Goal: Task Accomplishment & Management: Complete application form

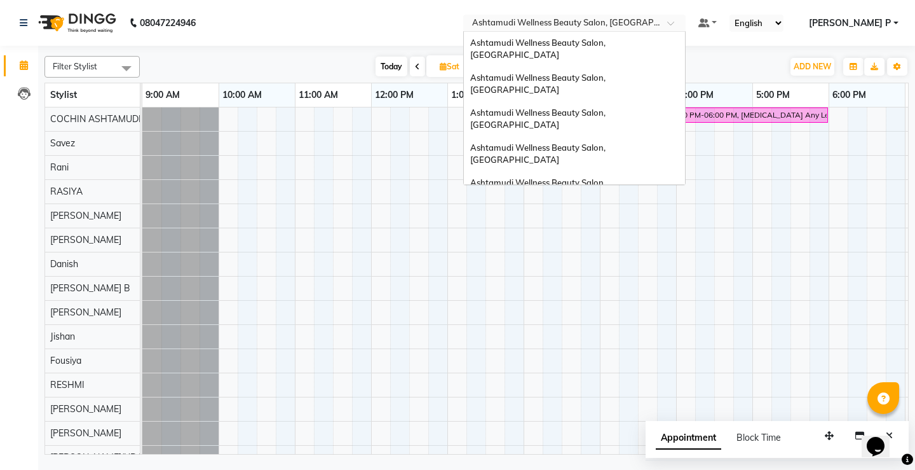
click at [683, 21] on span at bounding box center [675, 26] width 16 height 13
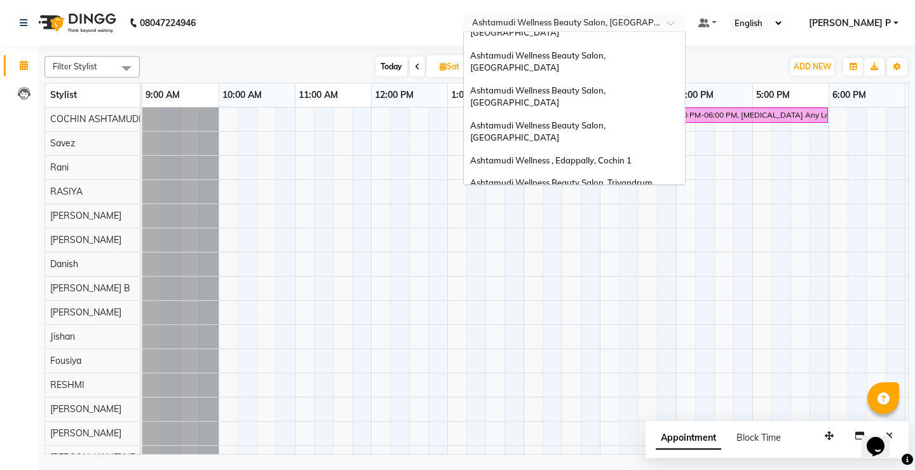
scroll to position [48, 0]
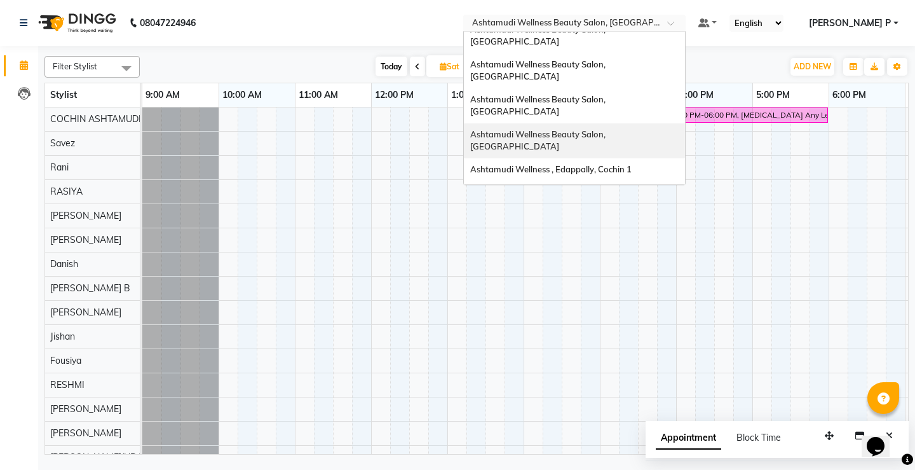
click at [608, 129] on span "Ashtamudi Wellness Beauty Salon, [GEOGRAPHIC_DATA]" at bounding box center [538, 140] width 137 height 23
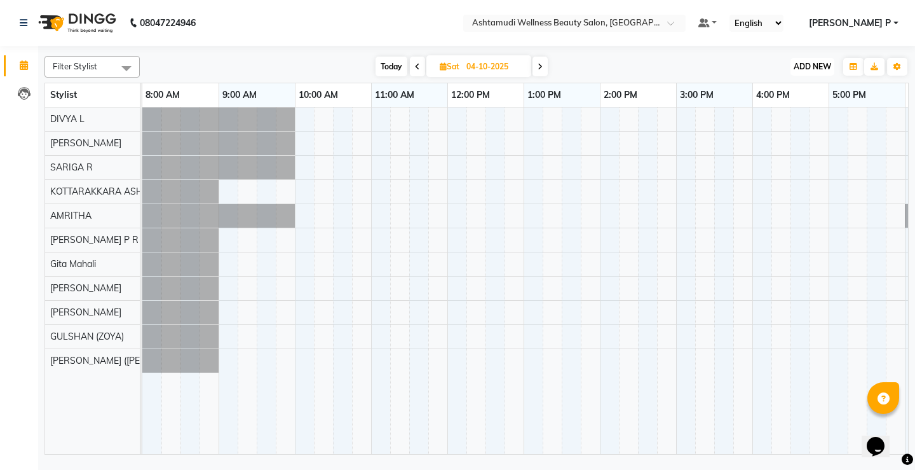
click at [806, 64] on span "ADD NEW" at bounding box center [812, 67] width 37 height 10
click at [792, 88] on button "Add Appointment" at bounding box center [783, 91] width 100 height 17
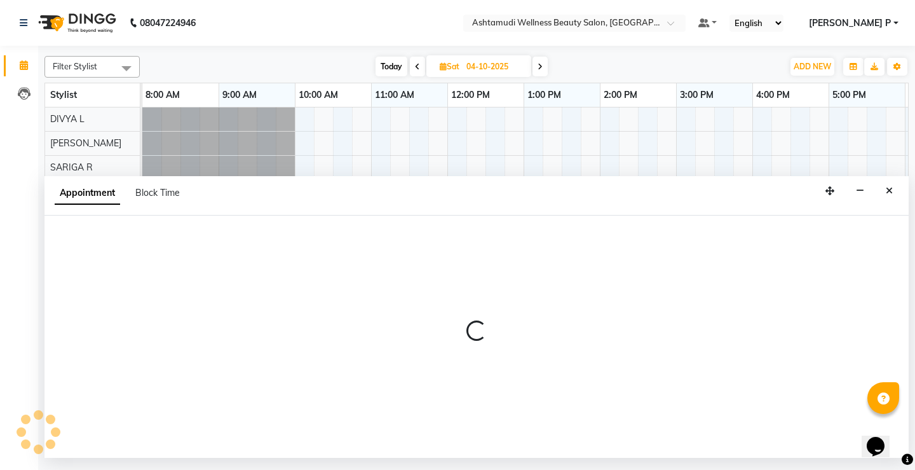
select select "tentative"
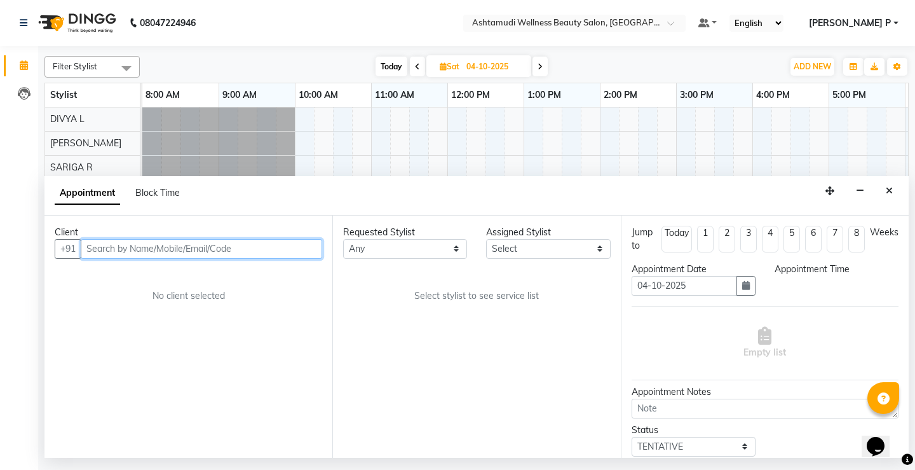
select select "540"
paste input "9074832852"
type input "9074832852"
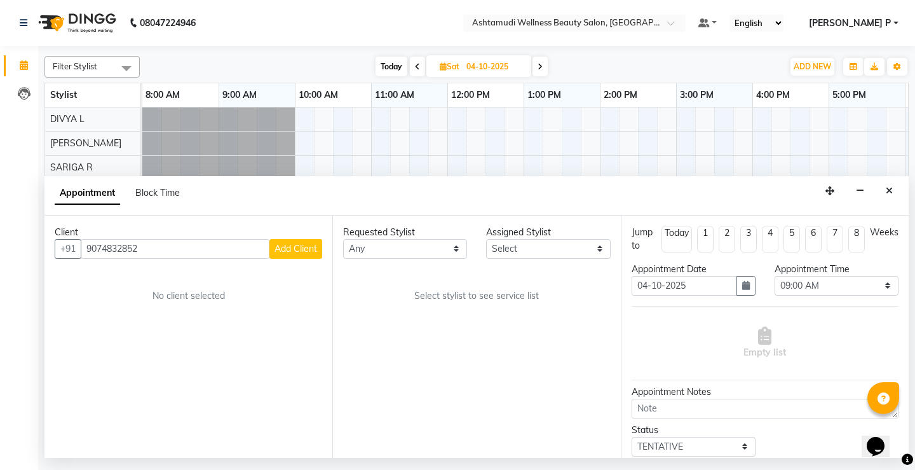
click at [299, 250] on span "Add Client" at bounding box center [296, 248] width 43 height 11
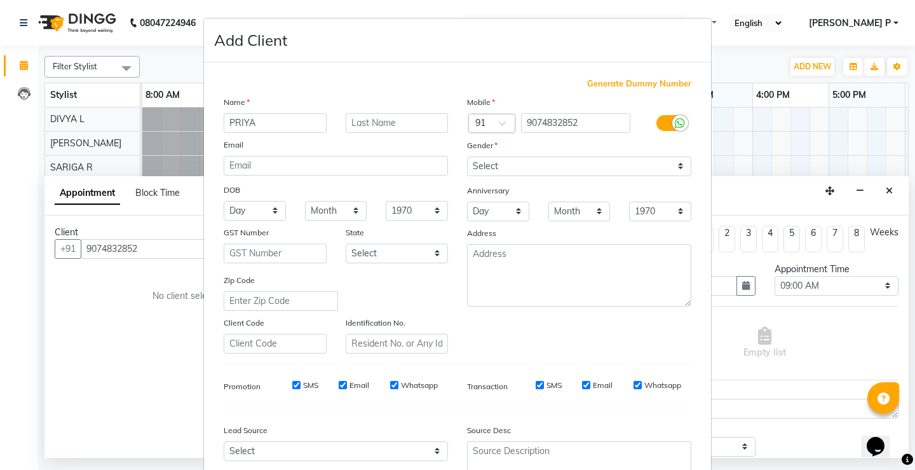
type input "PRIYA"
click at [552, 168] on select "Select [DEMOGRAPHIC_DATA] [DEMOGRAPHIC_DATA] Other Prefer Not To Say" at bounding box center [579, 166] width 224 height 20
select select "[DEMOGRAPHIC_DATA]"
click at [467, 156] on select "Select [DEMOGRAPHIC_DATA] [DEMOGRAPHIC_DATA] Other Prefer Not To Say" at bounding box center [579, 166] width 224 height 20
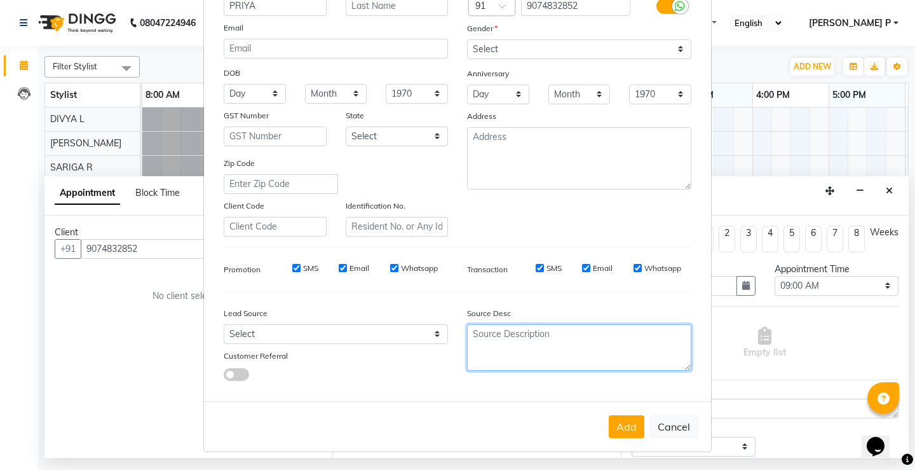
click at [494, 340] on textarea at bounding box center [579, 347] width 224 height 46
type textarea "TELECALLING"
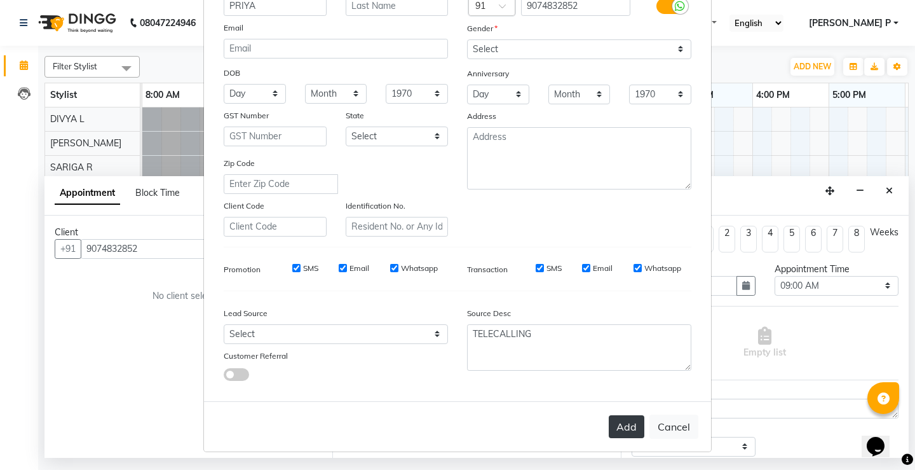
click at [614, 430] on button "Add" at bounding box center [627, 426] width 36 height 23
type input "90******52"
select select
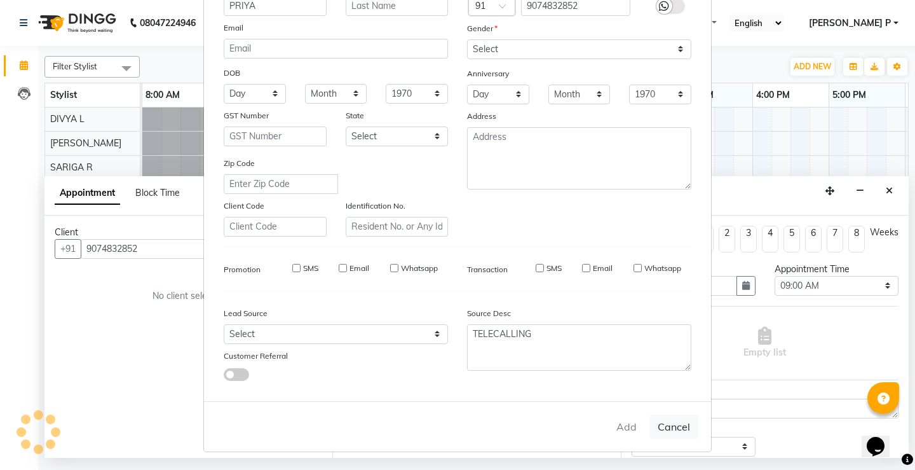
select select
checkbox input "false"
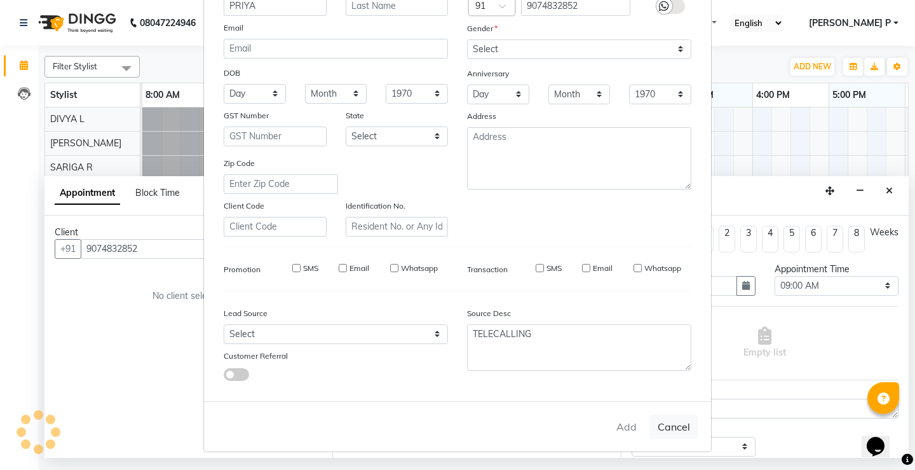
checkbox input "false"
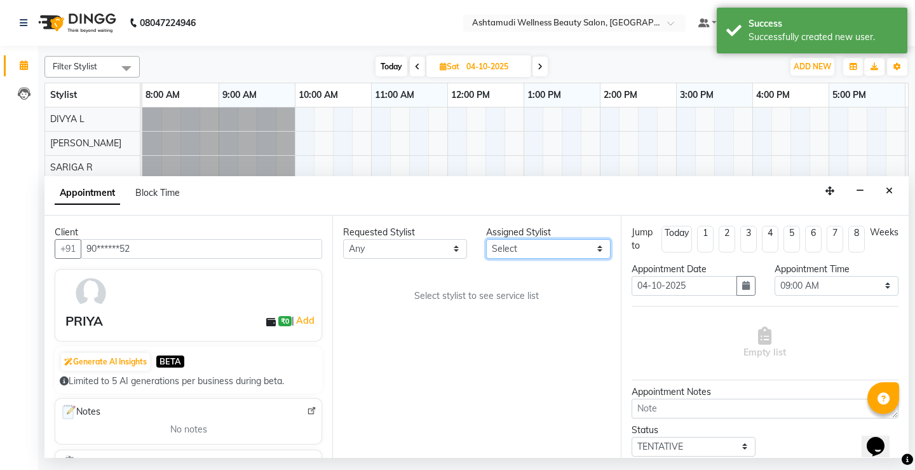
click at [597, 250] on select "Select AMRITHA DIVYA L [PERSON_NAME] ([PERSON_NAME]) [PERSON_NAME] ASHTAMUDI [P…" at bounding box center [548, 249] width 124 height 20
select select "27462"
click at [486, 239] on select "Select AMRITHA DIVYA L [PERSON_NAME] ([PERSON_NAME]) [PERSON_NAME] ASHTAMUDI [P…" at bounding box center [548, 249] width 124 height 20
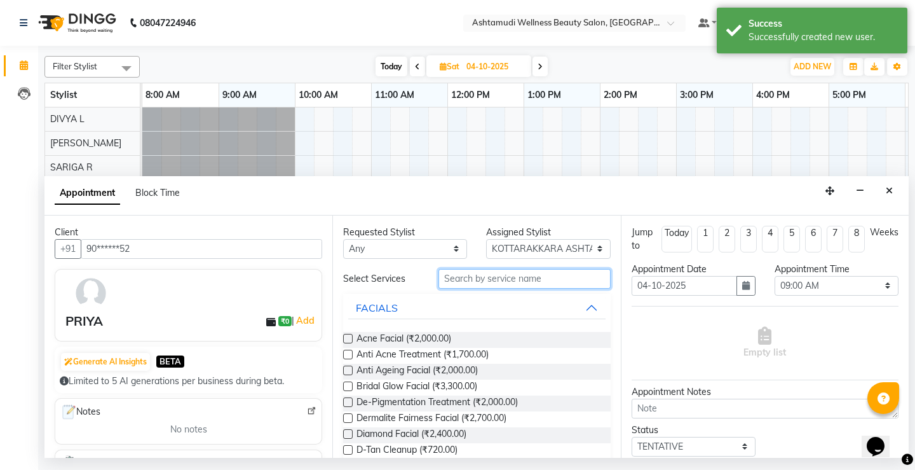
click at [454, 278] on input "text" at bounding box center [524, 279] width 172 height 20
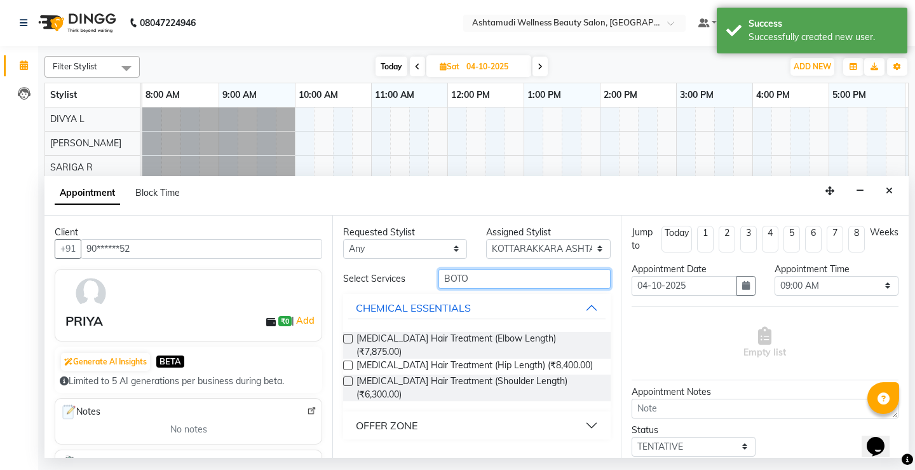
type input "BOTO"
click at [397, 418] on div "OFFER ZONE" at bounding box center [387, 425] width 62 height 15
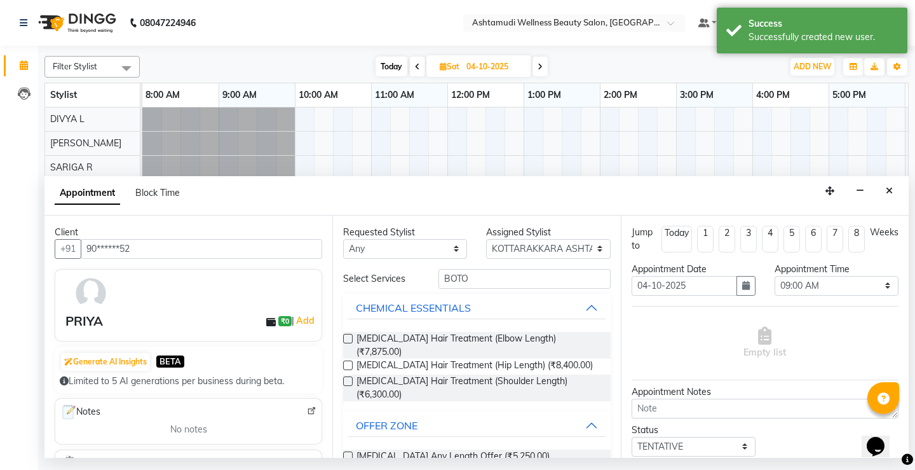
click at [346, 451] on label at bounding box center [348, 456] width 10 height 10
click at [346, 453] on input "checkbox" at bounding box center [347, 457] width 8 height 8
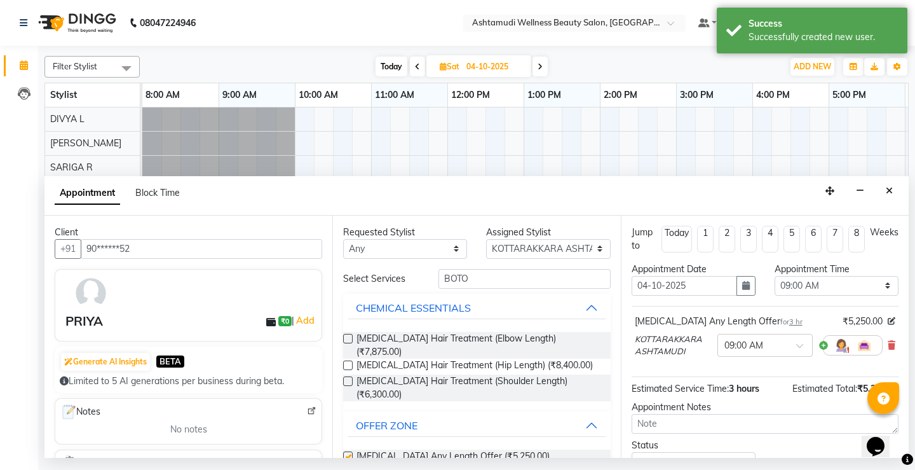
checkbox input "false"
click at [742, 287] on icon "button" at bounding box center [746, 285] width 8 height 9
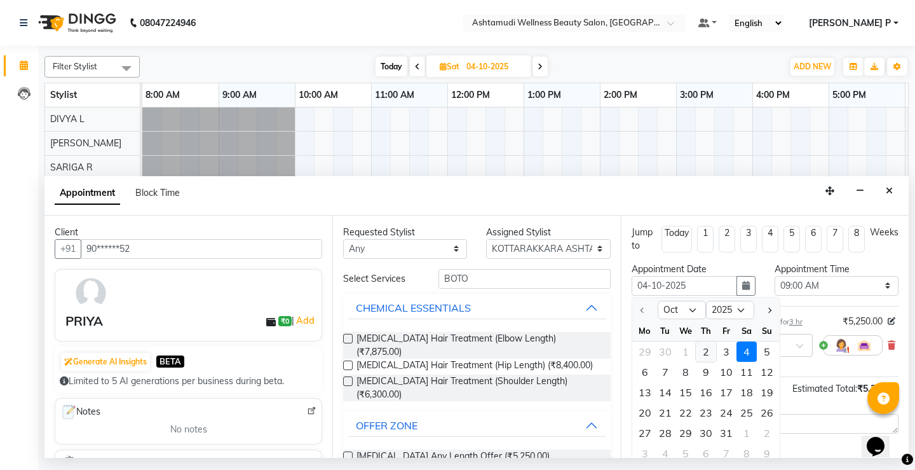
click at [709, 354] on div "2" at bounding box center [706, 351] width 20 height 20
type input "02-10-2025"
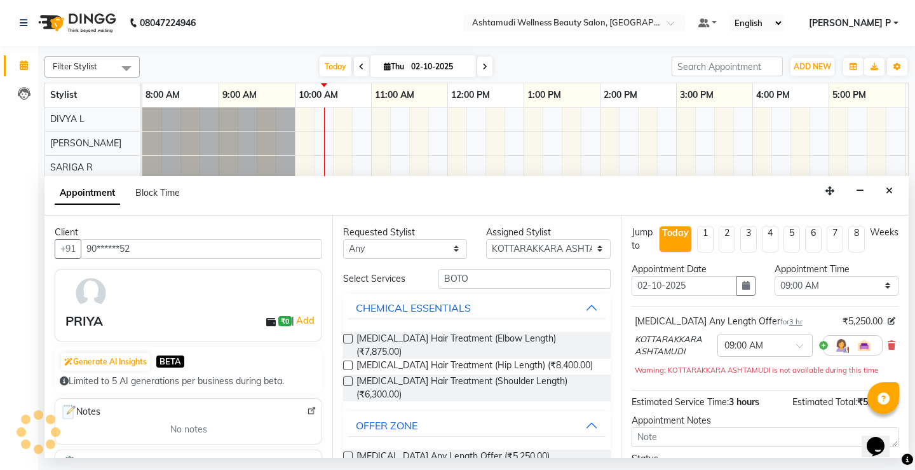
scroll to position [0, 153]
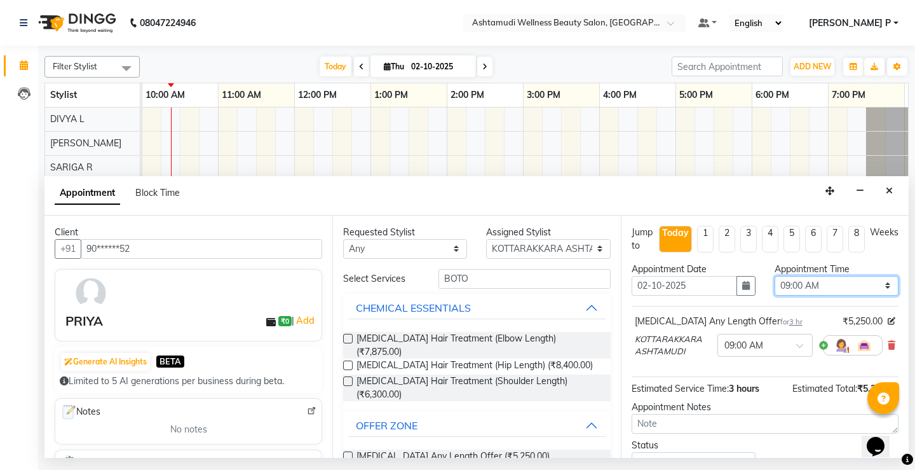
click at [841, 284] on select "Select 09:00 AM 09:15 AM 09:30 AM 09:45 AM 10:00 AM 10:15 AM 10:30 AM 10:45 AM …" at bounding box center [837, 286] width 124 height 20
select select "720"
click at [775, 276] on select "Select 09:00 AM 09:15 AM 09:30 AM 09:45 AM 10:00 AM 10:15 AM 10:30 AM 10:45 AM …" at bounding box center [837, 286] width 124 height 20
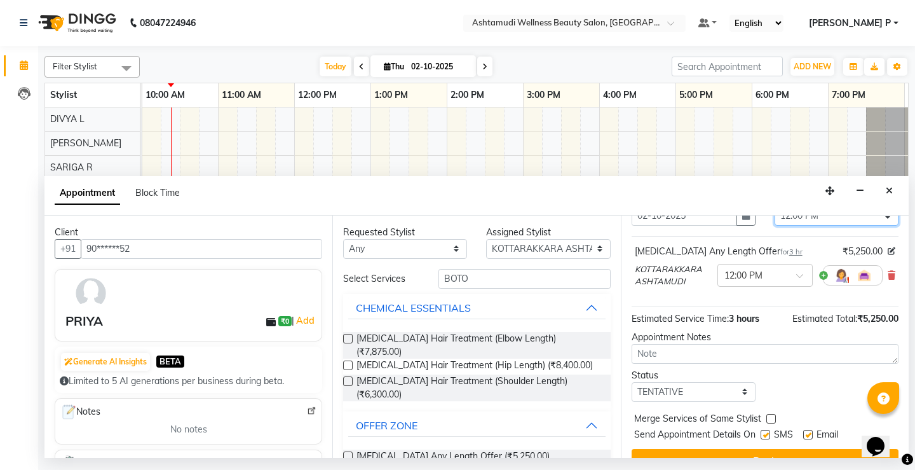
scroll to position [94, 0]
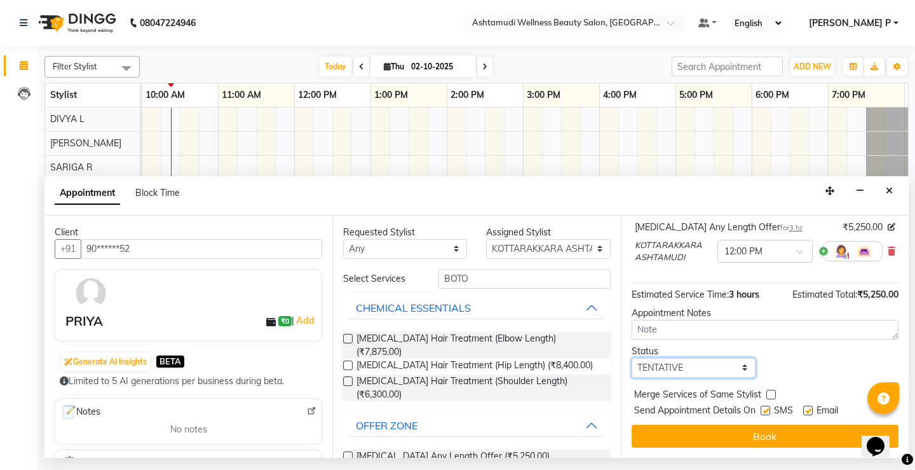
click at [716, 368] on select "Select TENTATIVE CONFIRM CHECK-IN UPCOMING" at bounding box center [694, 368] width 124 height 20
select select "confirm booking"
click at [632, 358] on select "Select TENTATIVE CONFIRM CHECK-IN UPCOMING" at bounding box center [694, 368] width 124 height 20
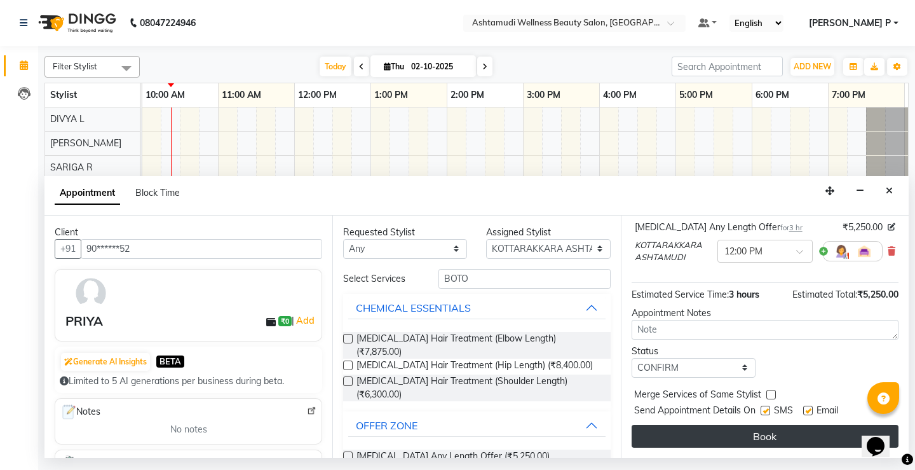
click at [721, 435] on button "Book" at bounding box center [765, 435] width 267 height 23
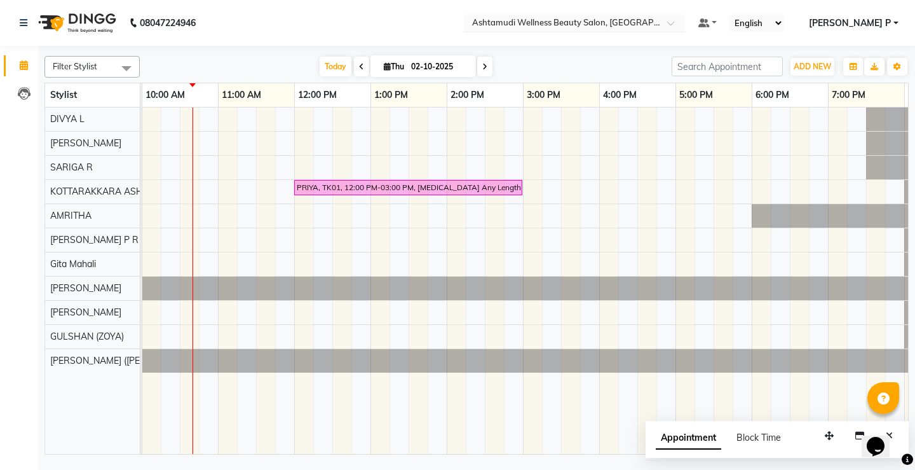
click at [683, 20] on span at bounding box center [675, 26] width 16 height 13
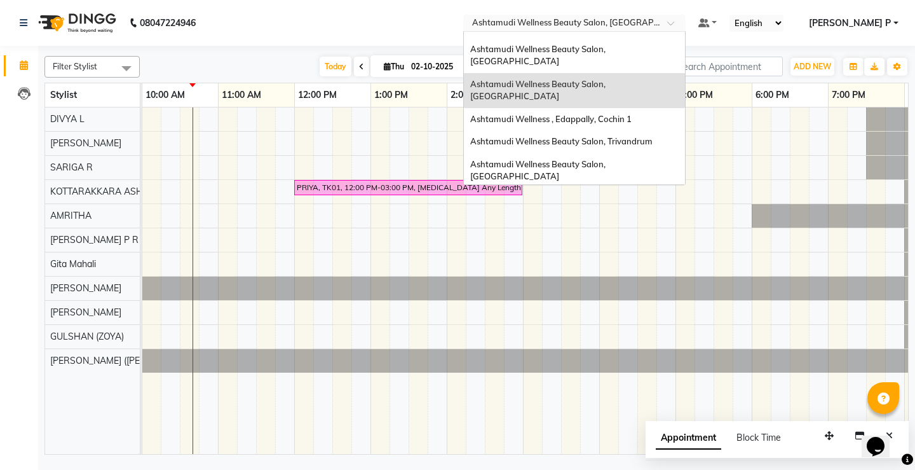
scroll to position [100, 0]
click at [606, 193] on span "Ashtamudi Welness Beauty Salon, Chinnakkada" at bounding box center [537, 204] width 135 height 23
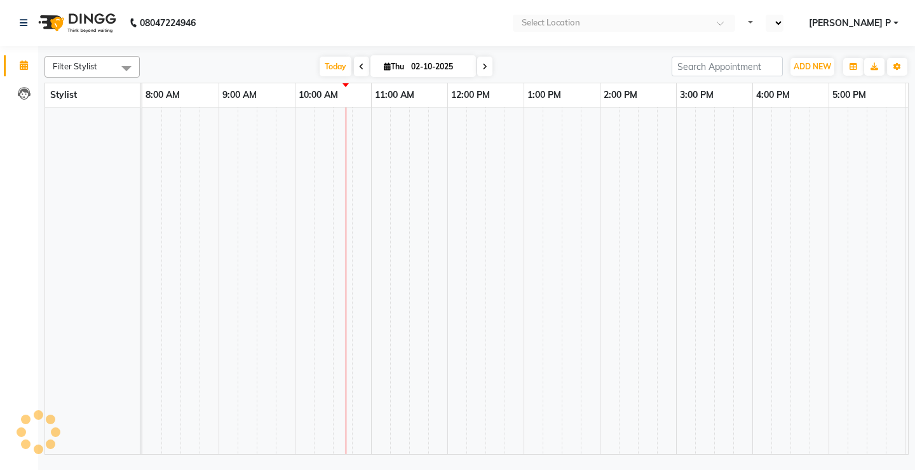
select select "en"
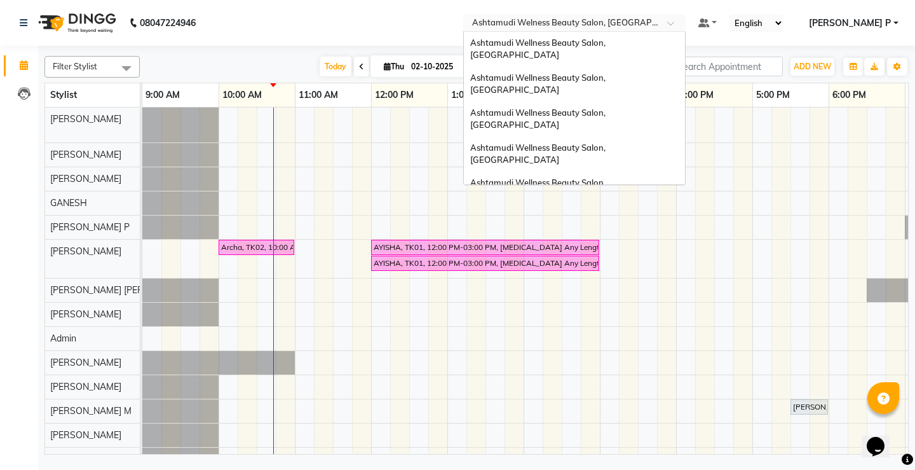
click at [683, 24] on span at bounding box center [675, 26] width 16 height 13
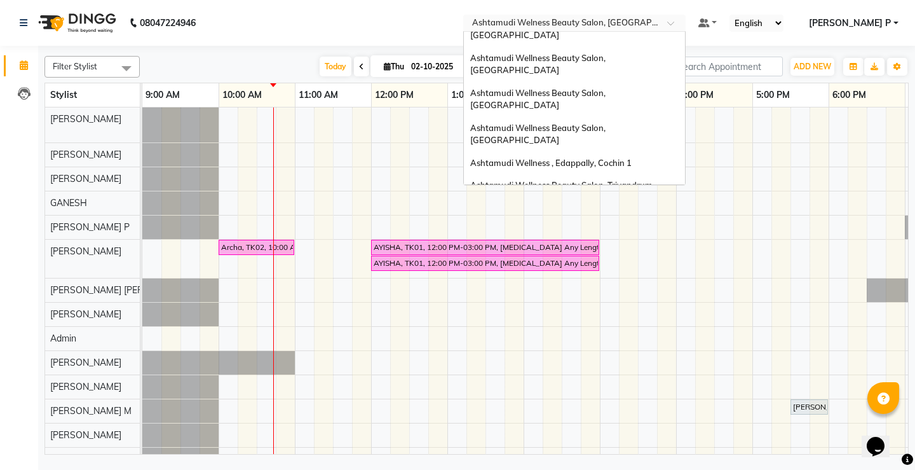
scroll to position [48, 0]
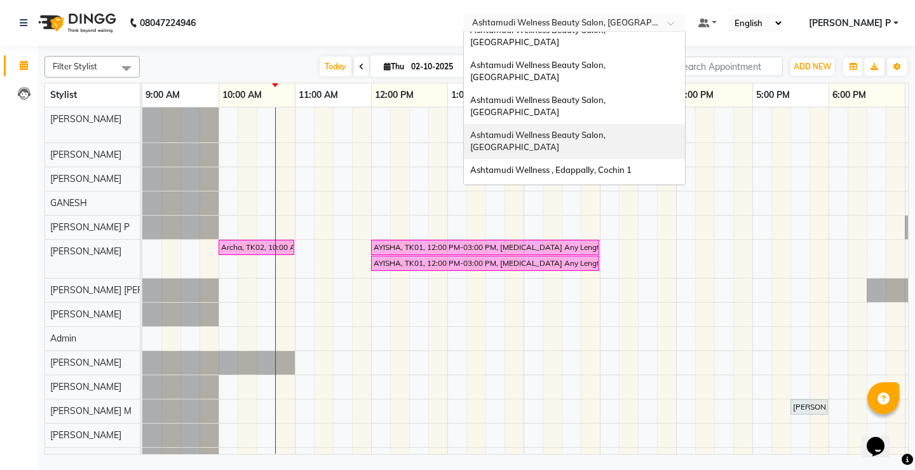
click at [608, 130] on span "Ashtamudi Wellness Beauty Salon, [GEOGRAPHIC_DATA]" at bounding box center [538, 141] width 137 height 23
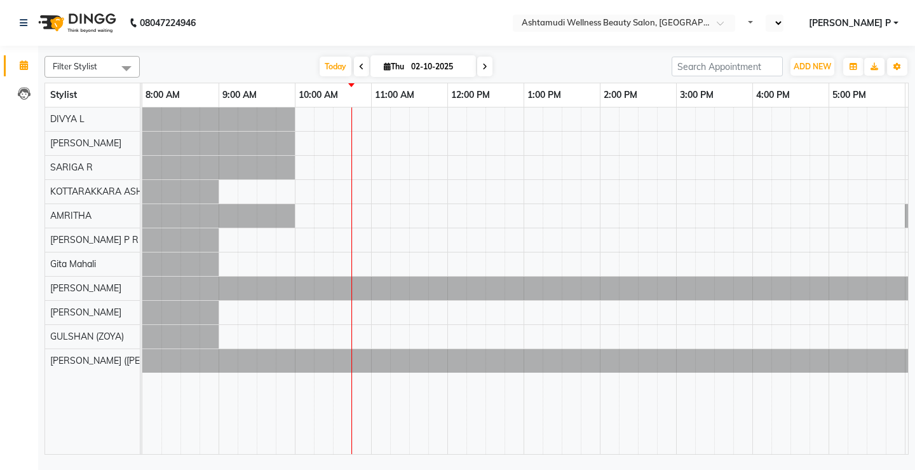
select select "en"
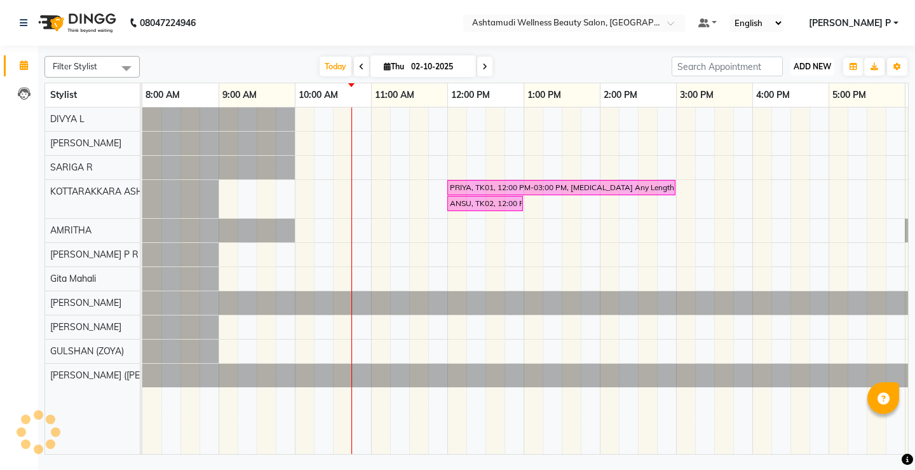
click at [813, 68] on span "ADD NEW" at bounding box center [812, 67] width 37 height 10
click at [800, 89] on button "Add Appointment" at bounding box center [783, 91] width 100 height 17
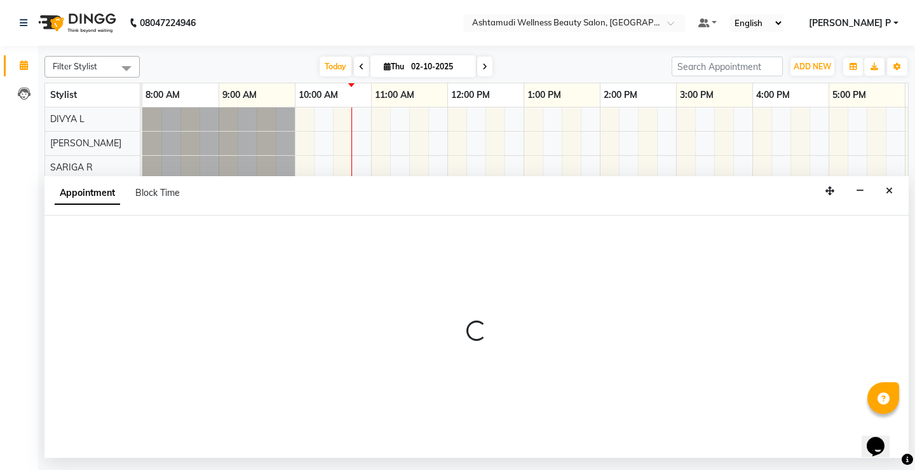
select select "540"
select select "tentative"
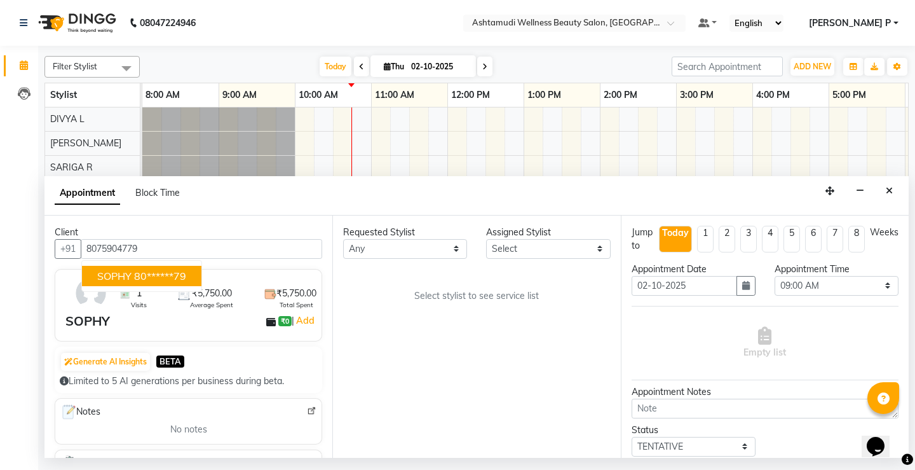
type input "8075904779"
click at [585, 257] on select "Select AMRITHA DIVYA L [PERSON_NAME] ([PERSON_NAME]) [PERSON_NAME] ASHTAMUDI [P…" at bounding box center [548, 249] width 124 height 20
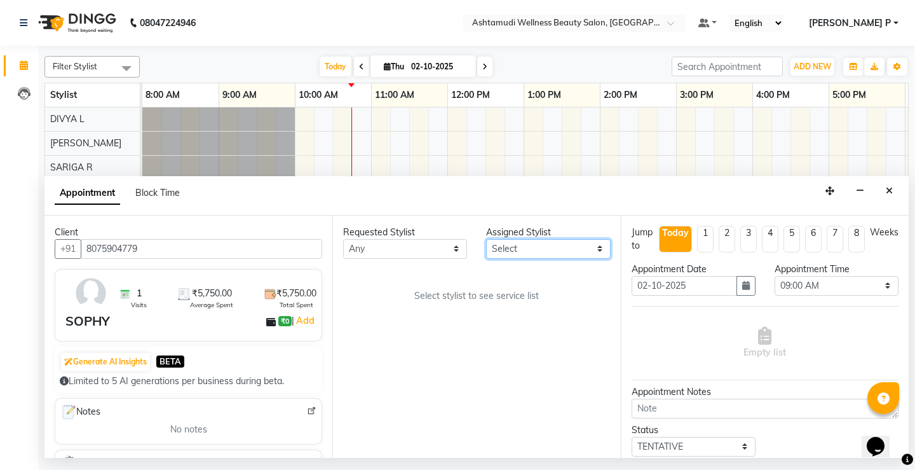
select select "27462"
click at [486, 239] on select "Select AMRITHA DIVYA L [PERSON_NAME] ([PERSON_NAME]) [PERSON_NAME] ASHTAMUDI [P…" at bounding box center [548, 249] width 124 height 20
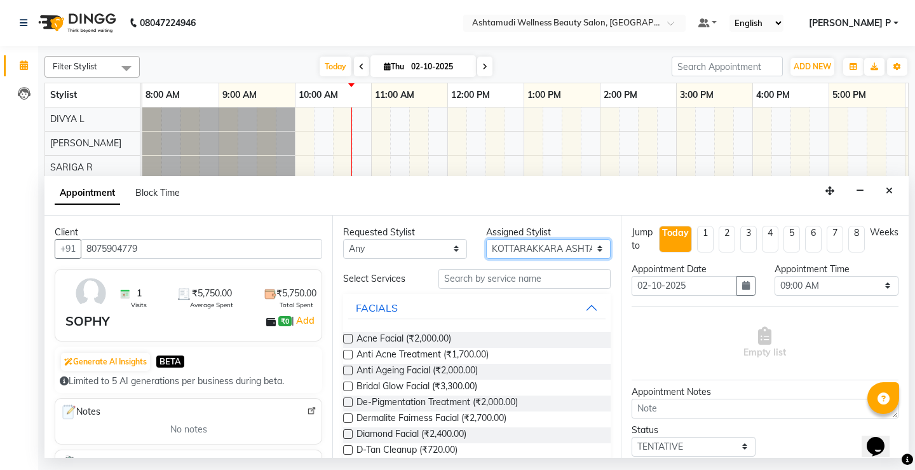
scroll to position [156, 0]
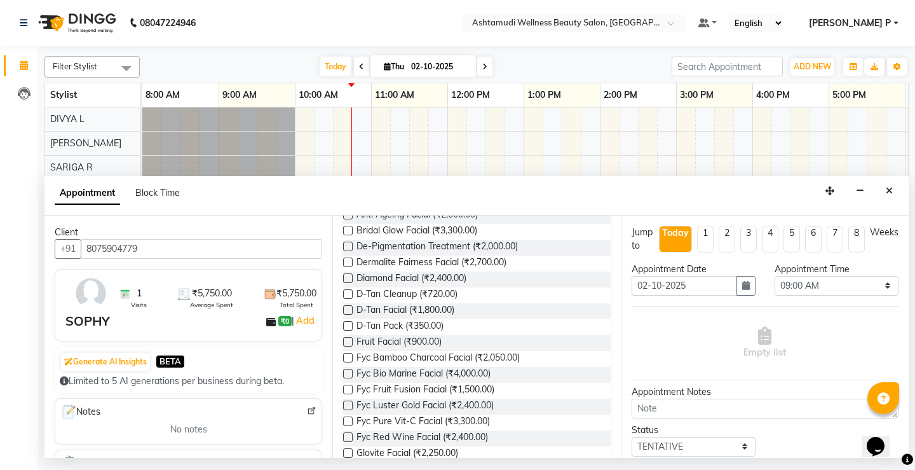
click at [349, 342] on label at bounding box center [348, 342] width 10 height 10
click at [349, 342] on input "checkbox" at bounding box center [347, 343] width 8 height 8
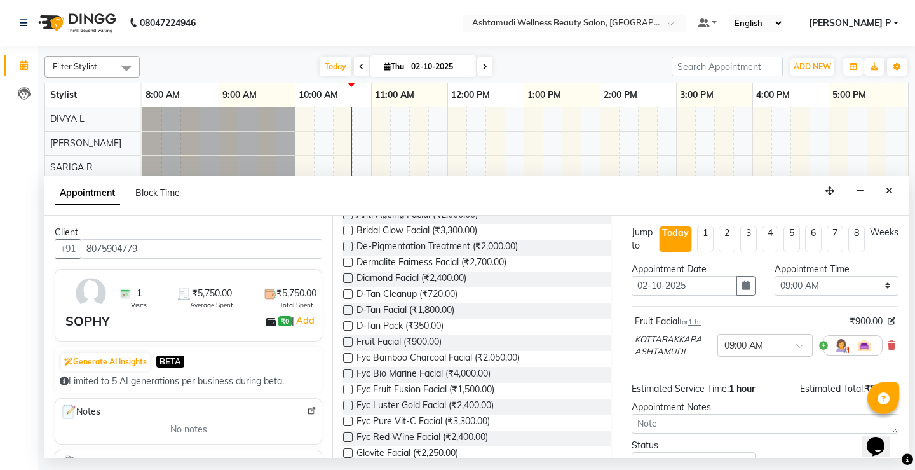
click at [349, 342] on label at bounding box center [348, 342] width 10 height 10
click at [349, 342] on input "checkbox" at bounding box center [347, 343] width 8 height 8
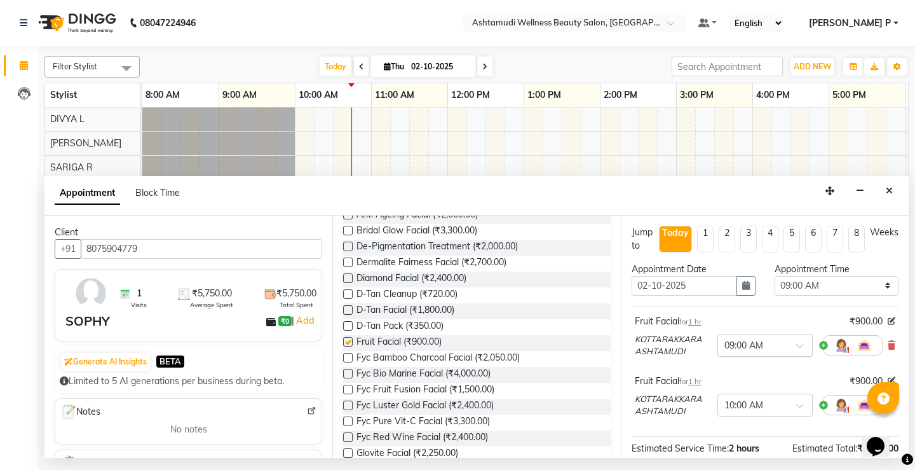
checkbox input "false"
click at [854, 285] on select "Select 09:00 AM 09:15 AM 09:30 AM 09:45 AM 10:00 AM 10:15 AM 10:30 AM 10:45 AM …" at bounding box center [837, 286] width 124 height 20
select select "870"
click at [775, 276] on select "Select 09:00 AM 09:15 AM 09:30 AM 09:45 AM 10:00 AM 10:15 AM 10:30 AM 10:45 AM …" at bounding box center [837, 286] width 124 height 20
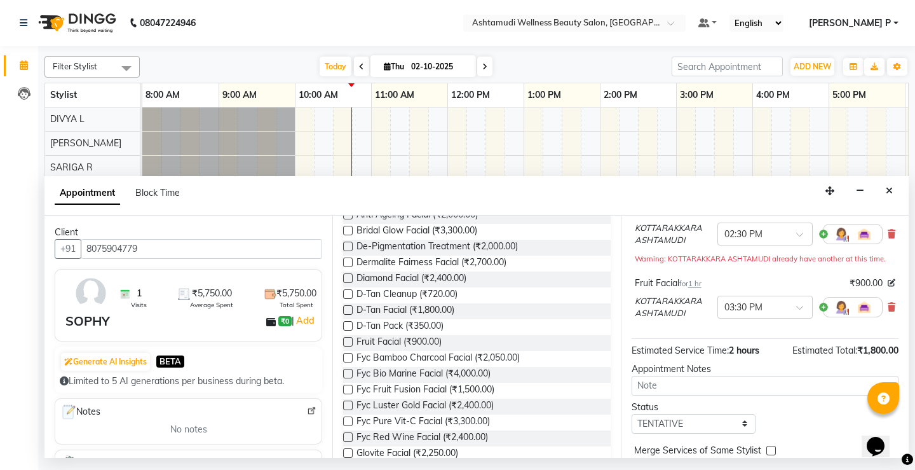
scroll to position [114, 0]
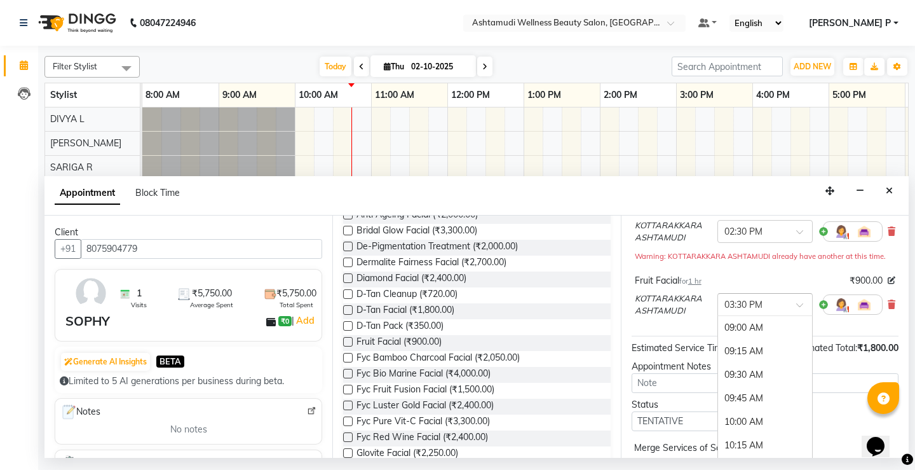
click at [796, 308] on span at bounding box center [804, 308] width 16 height 13
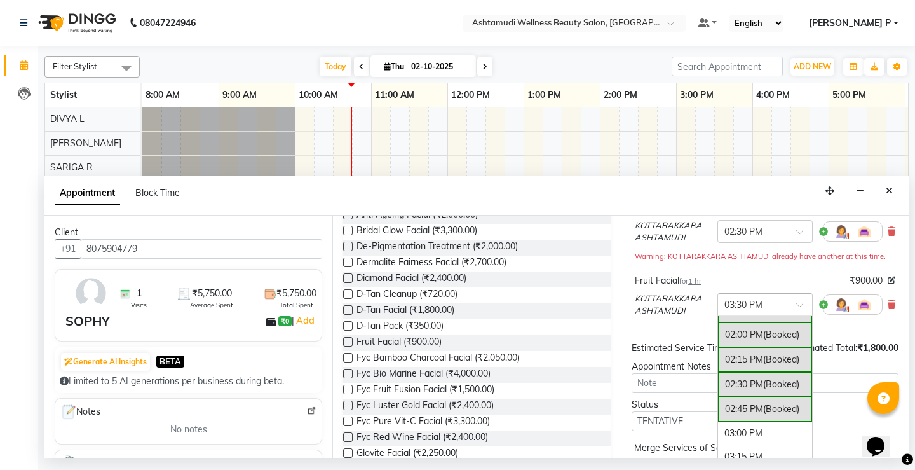
scroll to position [416, 0]
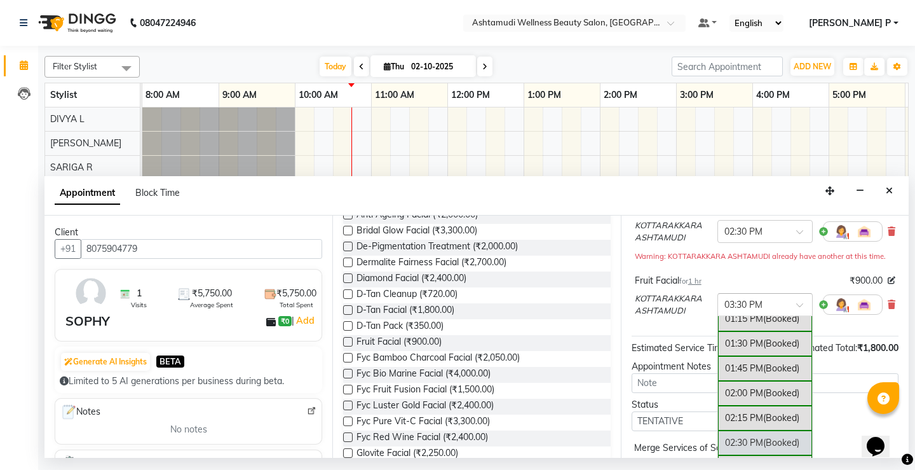
click at [728, 445] on div "02:30 PM (Booked)" at bounding box center [765, 442] width 94 height 25
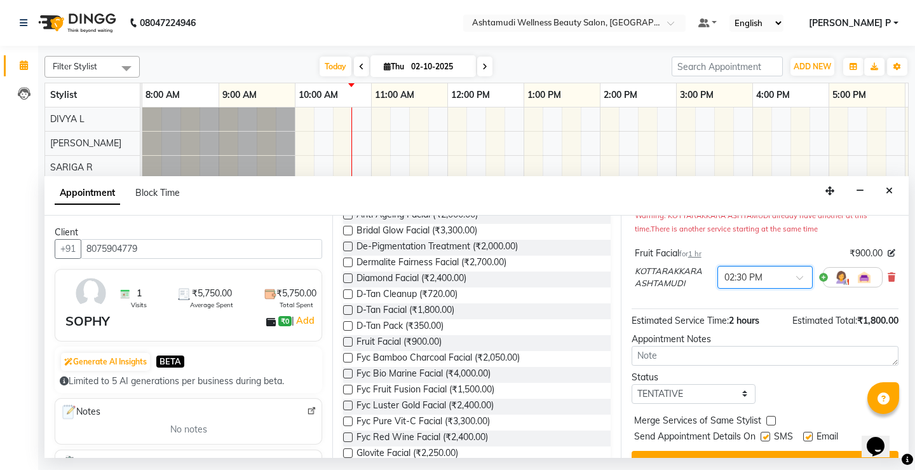
scroll to position [180, 0]
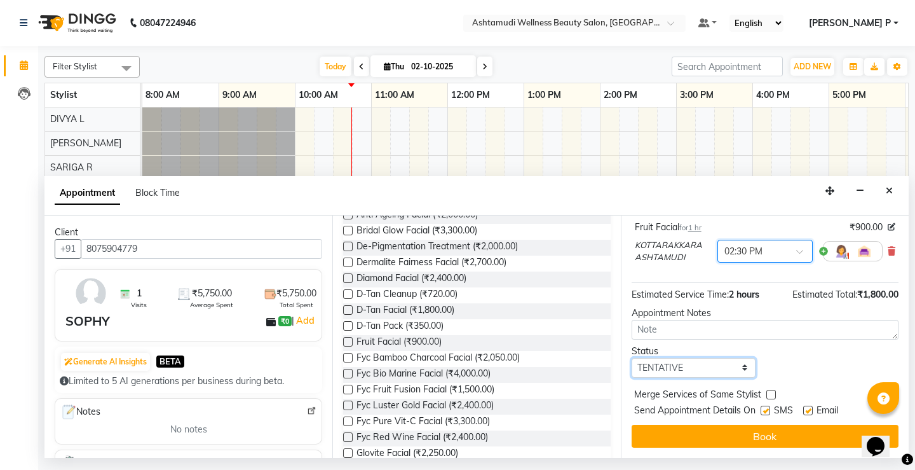
click at [719, 369] on select "Select TENTATIVE CONFIRM CHECK-IN UPCOMING" at bounding box center [694, 368] width 124 height 20
select select "confirm booking"
click at [632, 358] on select "Select TENTATIVE CONFIRM CHECK-IN UPCOMING" at bounding box center [694, 368] width 124 height 20
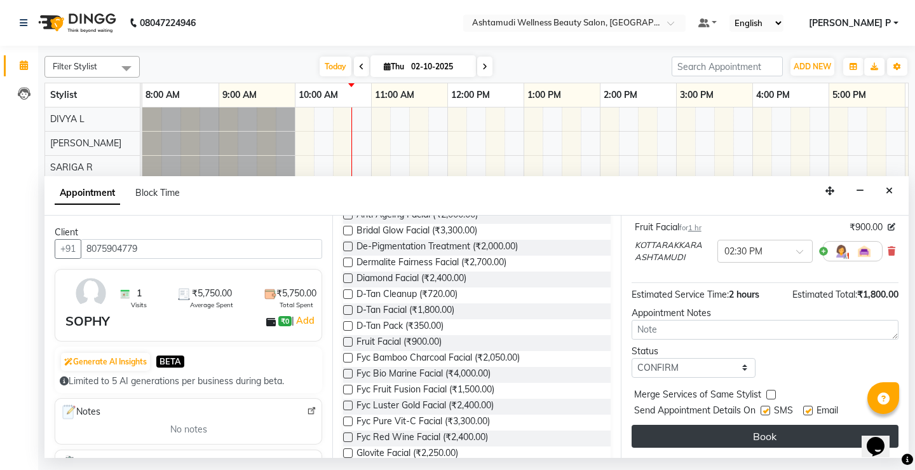
click at [760, 430] on button "Book" at bounding box center [765, 435] width 267 height 23
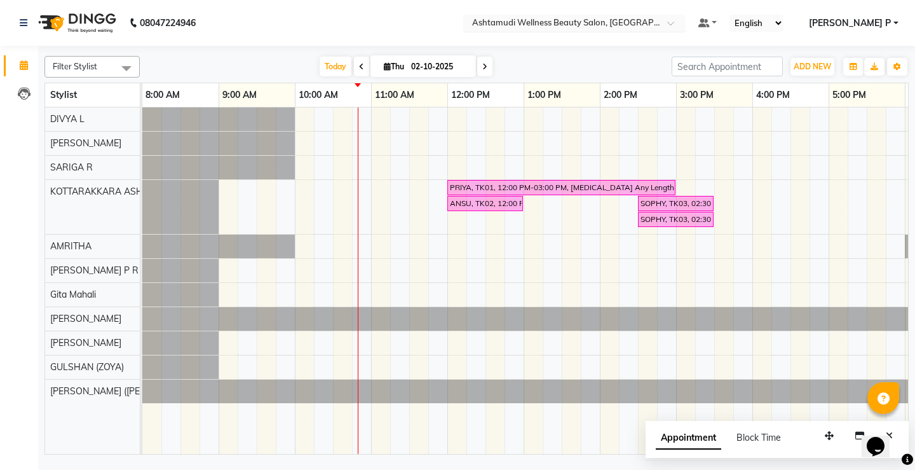
click at [683, 29] on span at bounding box center [675, 26] width 16 height 13
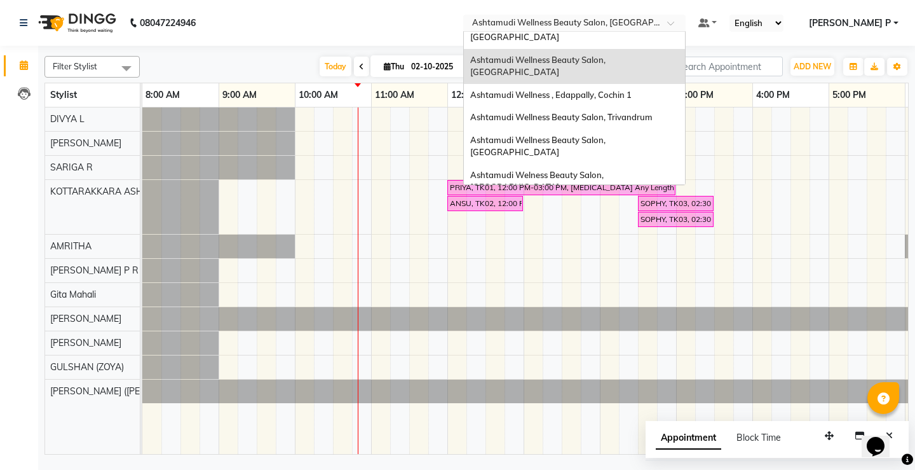
scroll to position [124, 0]
click at [606, 168] on span "Ashtamudi Welness Beauty Salon, [GEOGRAPHIC_DATA]" at bounding box center [537, 179] width 135 height 23
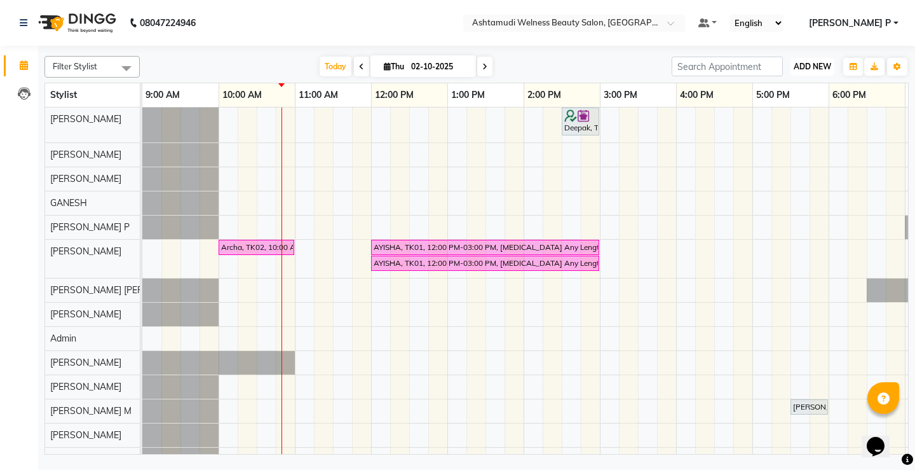
click at [817, 65] on span "ADD NEW" at bounding box center [812, 67] width 37 height 10
click at [803, 93] on button "Add Appointment" at bounding box center [783, 91] width 100 height 17
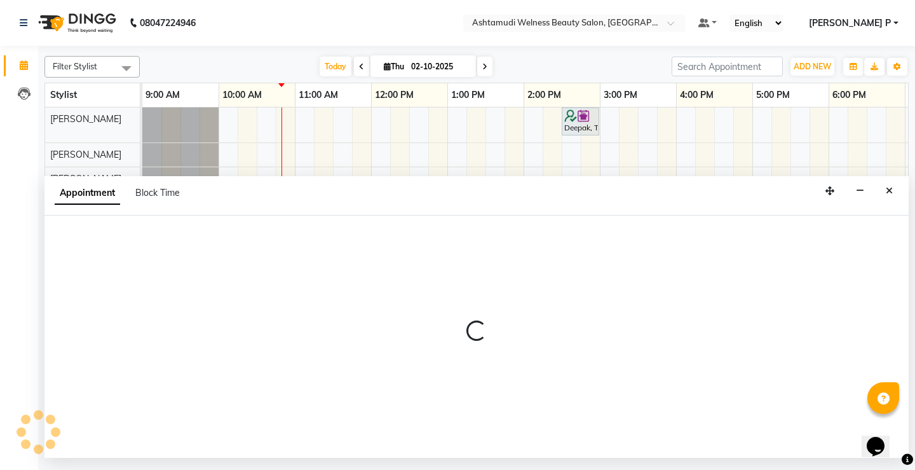
select select "600"
select select "tentative"
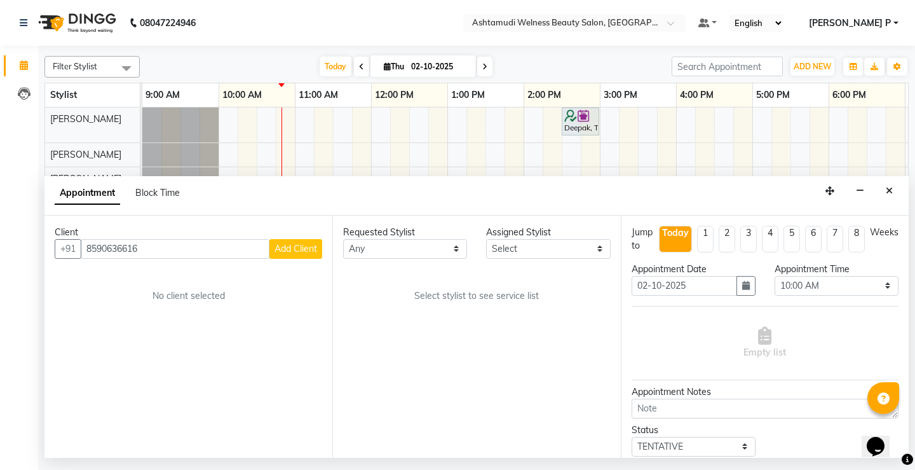
type input "8590636616"
click at [299, 249] on span "Add Client" at bounding box center [296, 248] width 43 height 11
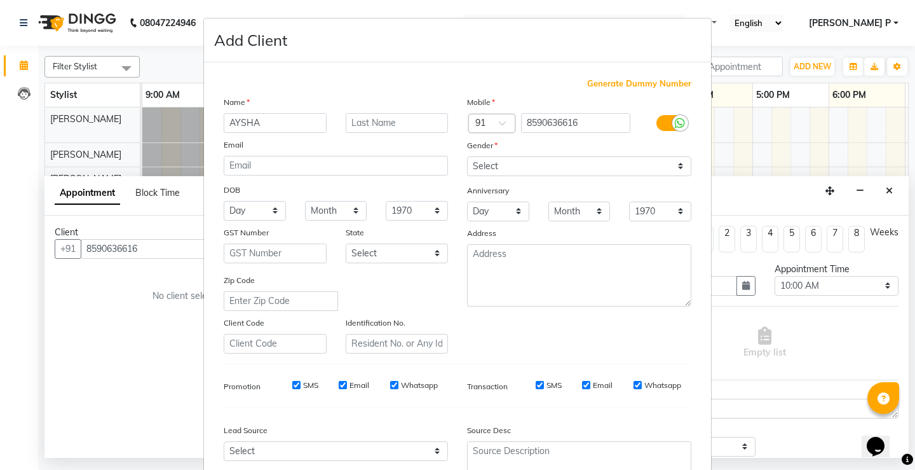
type input "AYSHA"
click at [536, 169] on select "Select [DEMOGRAPHIC_DATA] [DEMOGRAPHIC_DATA] Other Prefer Not To Say" at bounding box center [579, 166] width 224 height 20
select select "[DEMOGRAPHIC_DATA]"
click at [467, 156] on select "Select [DEMOGRAPHIC_DATA] [DEMOGRAPHIC_DATA] Other Prefer Not To Say" at bounding box center [579, 166] width 224 height 20
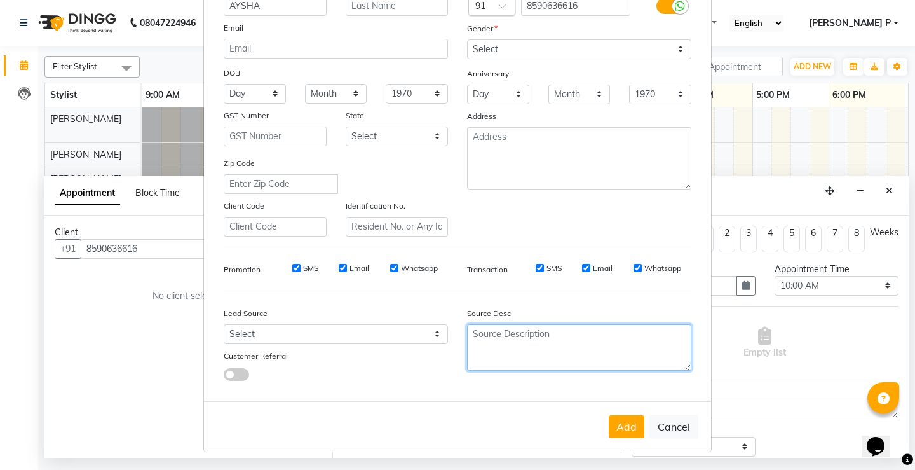
click at [503, 339] on textarea at bounding box center [579, 347] width 224 height 46
type textarea "TELECALLING"
click at [613, 421] on button "Add" at bounding box center [627, 426] width 36 height 23
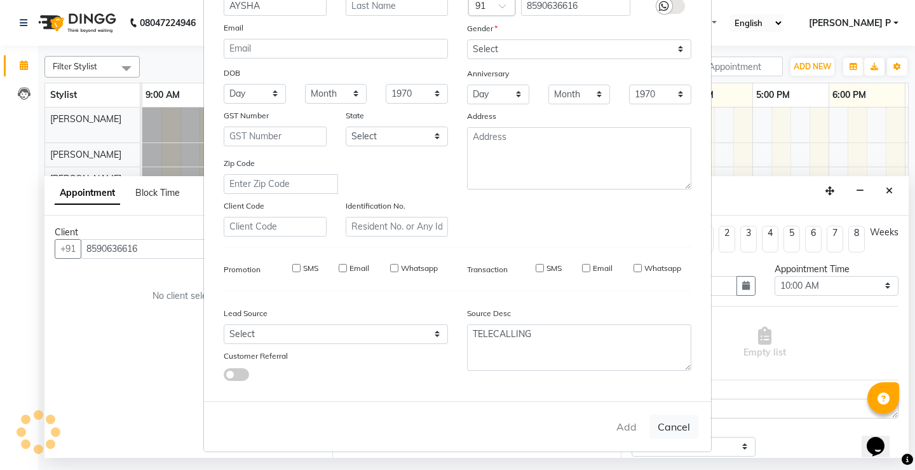
type input "85******16"
select select
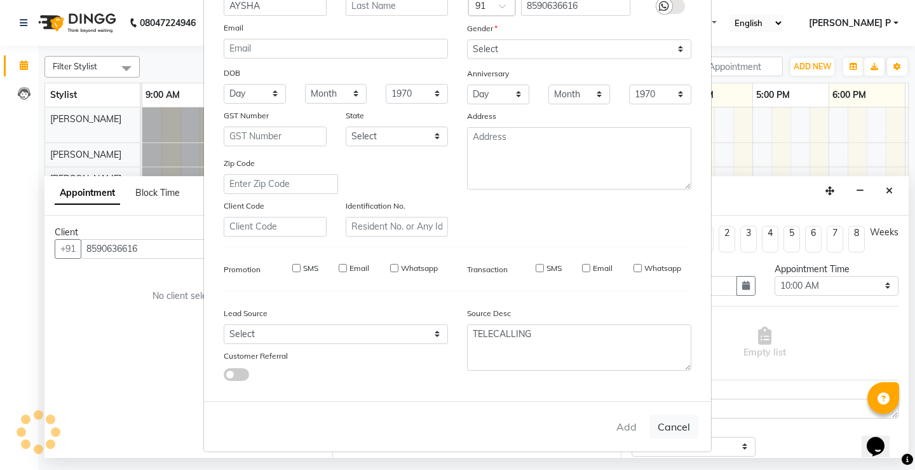
select select
checkbox input "false"
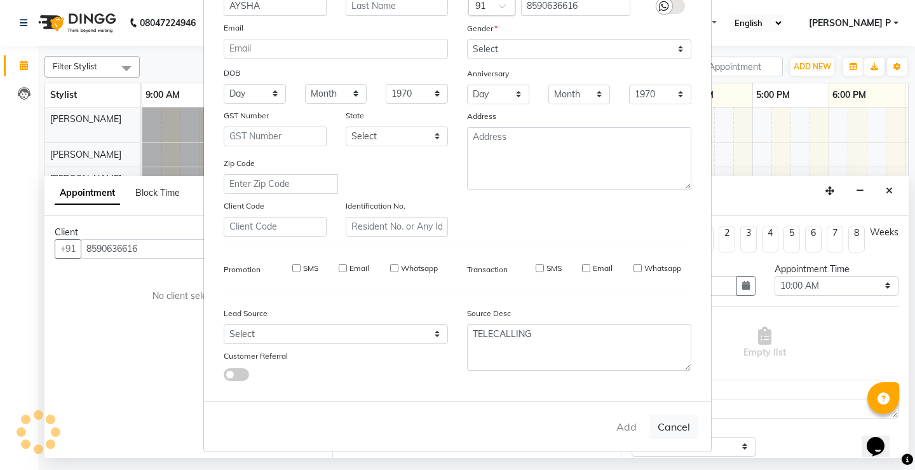
checkbox input "false"
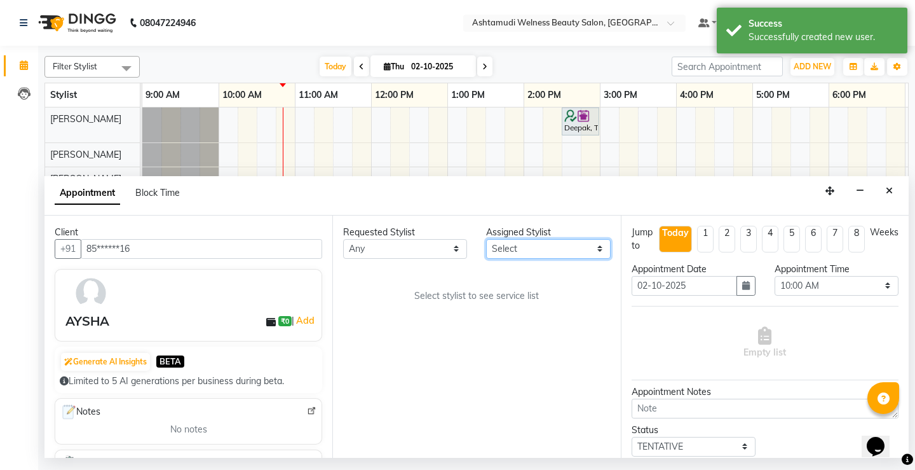
click at [591, 247] on select "Select Abisha ADITHYA TAMANG Admin ALTHAF Anitha ATHIRA SANAL BETZA M BINU Dwan…" at bounding box center [548, 249] width 124 height 20
select select "25976"
click at [486, 239] on select "Select Abisha ADITHYA TAMANG Admin ALTHAF Anitha ATHIRA SANAL BETZA M BINU Dwan…" at bounding box center [548, 249] width 124 height 20
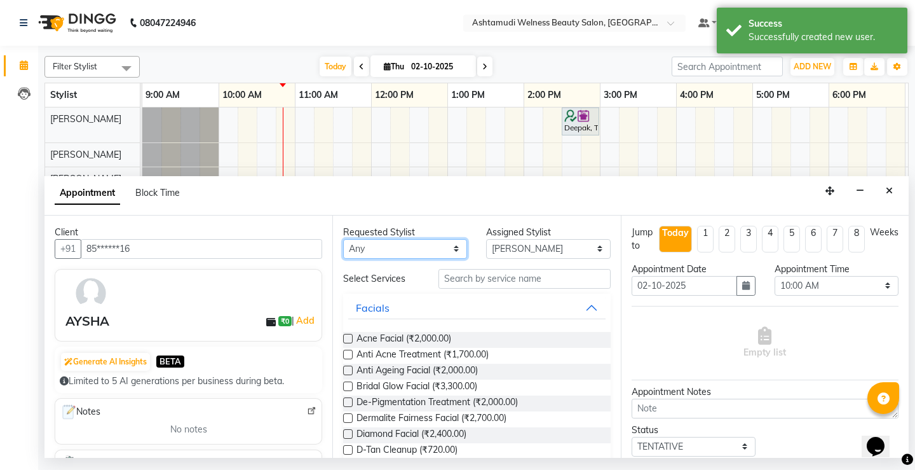
click at [452, 249] on select "Any Abisha ADITHYA TAMANG Admin ALTHAF Anitha ATHIRA SANAL BETZA M BINU Dwani G…" at bounding box center [405, 249] width 124 height 20
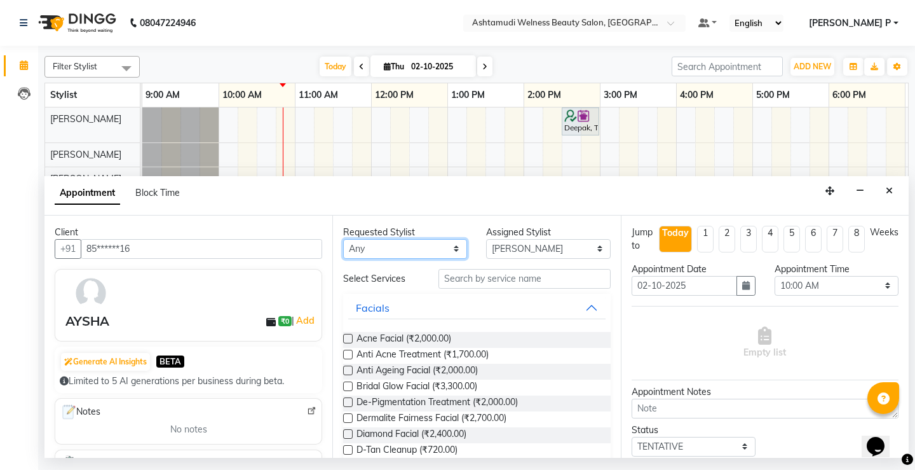
select select "49944"
click at [343, 239] on select "Any Abisha ADITHYA TAMANG Admin ALTHAF Anitha ATHIRA SANAL BETZA M BINU Dwani G…" at bounding box center [405, 249] width 124 height 20
select select "49944"
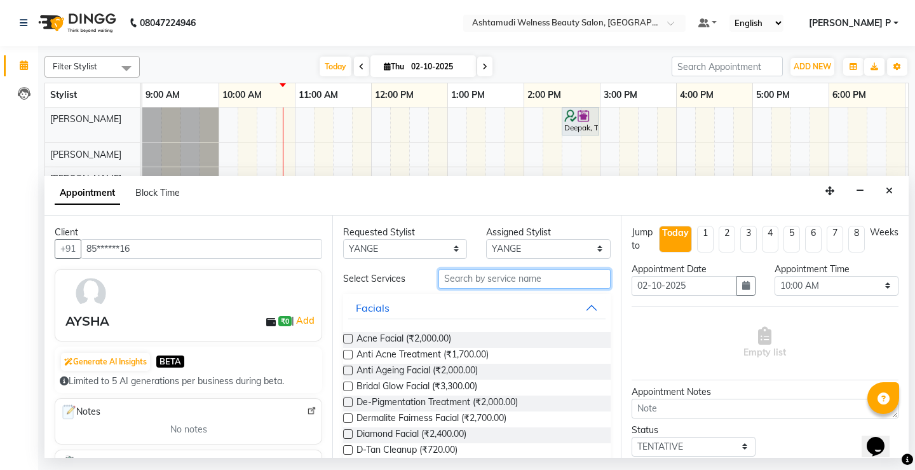
click at [504, 285] on input "text" at bounding box center [524, 279] width 172 height 20
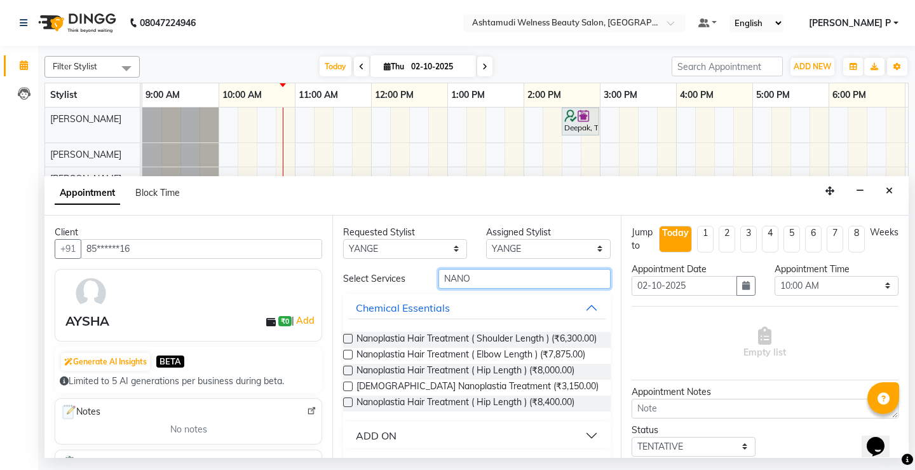
type input "NANO"
click at [379, 443] on div "ADD ON" at bounding box center [376, 435] width 41 height 15
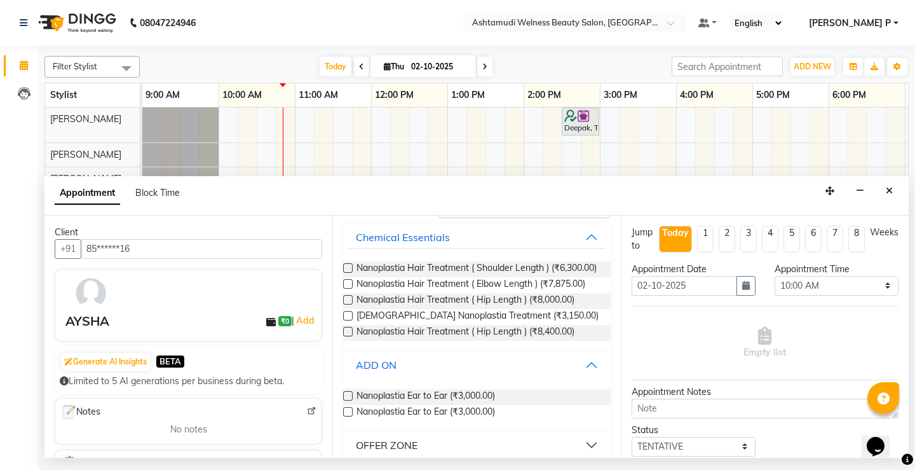
scroll to position [78, 0]
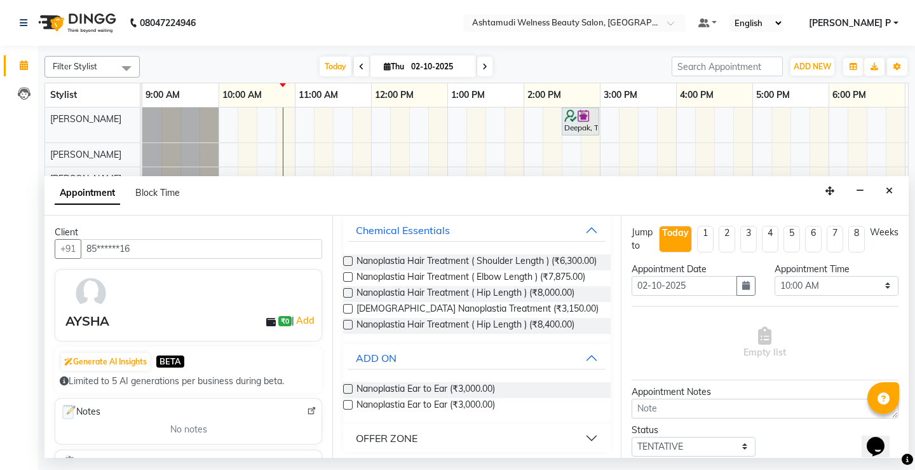
click at [380, 444] on div "OFFER ZONE" at bounding box center [387, 437] width 62 height 15
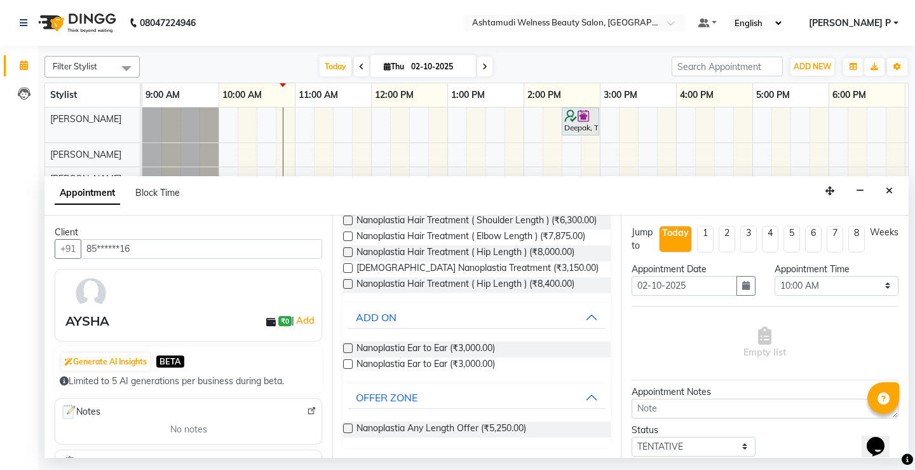
click at [346, 428] on label at bounding box center [348, 428] width 10 height 10
click at [346, 428] on input "checkbox" at bounding box center [347, 429] width 8 height 8
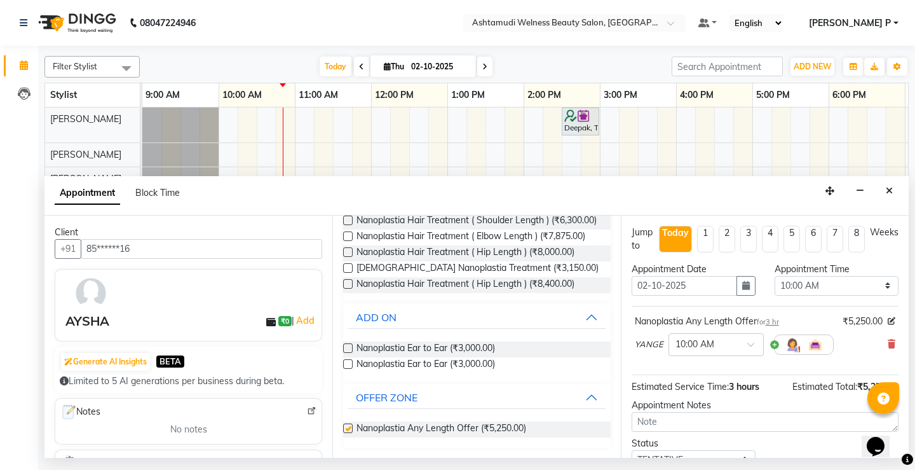
checkbox input "false"
click at [864, 283] on select "Select 10:00 AM 10:15 AM 10:30 AM 10:45 AM 11:00 AM 11:15 AM 11:30 AM 11:45 AM …" at bounding box center [837, 286] width 124 height 20
select select "840"
click at [775, 276] on select "Select 10:00 AM 10:15 AM 10:30 AM 10:45 AM 11:00 AM 11:15 AM 11:30 AM 11:45 AM …" at bounding box center [837, 286] width 124 height 20
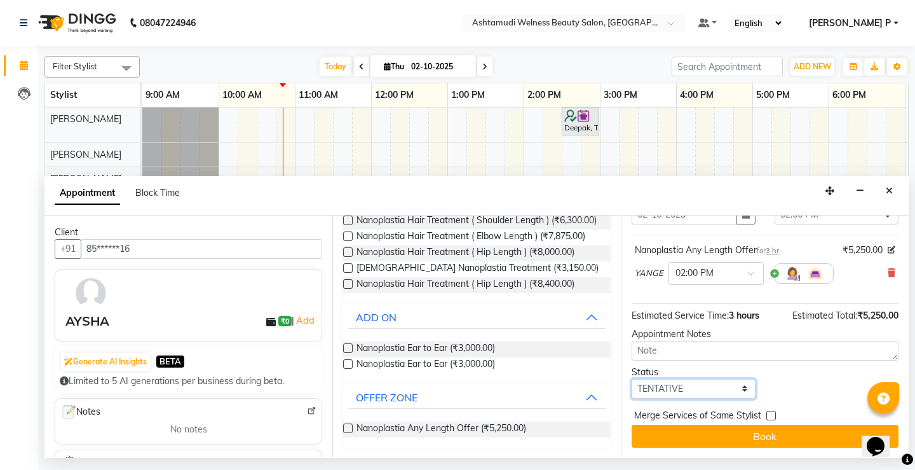
click at [725, 390] on select "Select TENTATIVE CONFIRM CHECK-IN UPCOMING" at bounding box center [694, 389] width 124 height 20
select select "confirm booking"
click at [632, 379] on select "Select TENTATIVE CONFIRM CHECK-IN UPCOMING" at bounding box center [694, 389] width 124 height 20
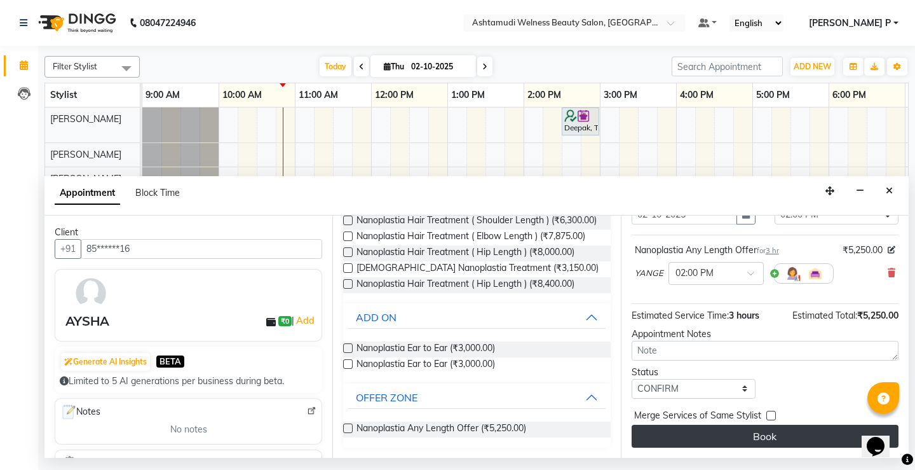
click at [773, 441] on button "Book" at bounding box center [765, 435] width 267 height 23
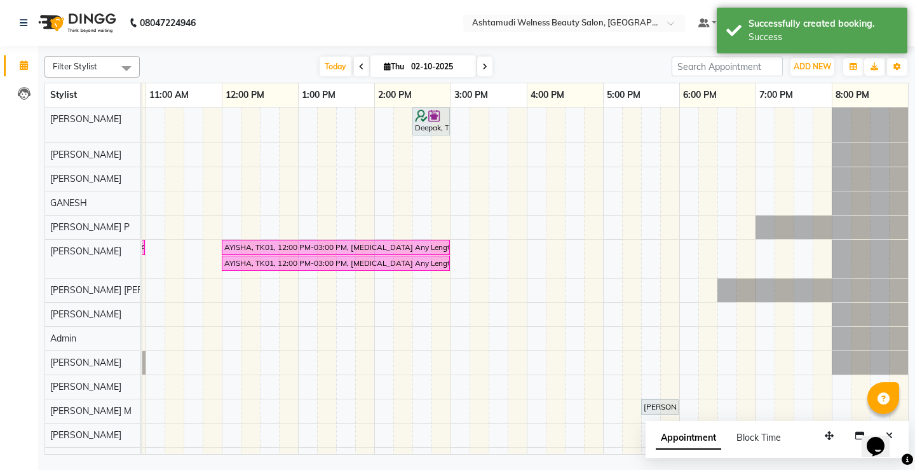
scroll to position [0, 0]
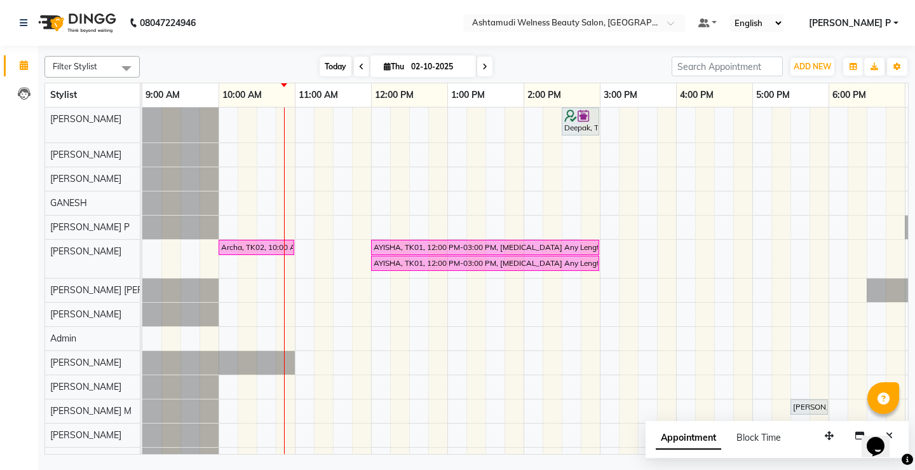
click at [328, 65] on span "Today" at bounding box center [336, 67] width 32 height 20
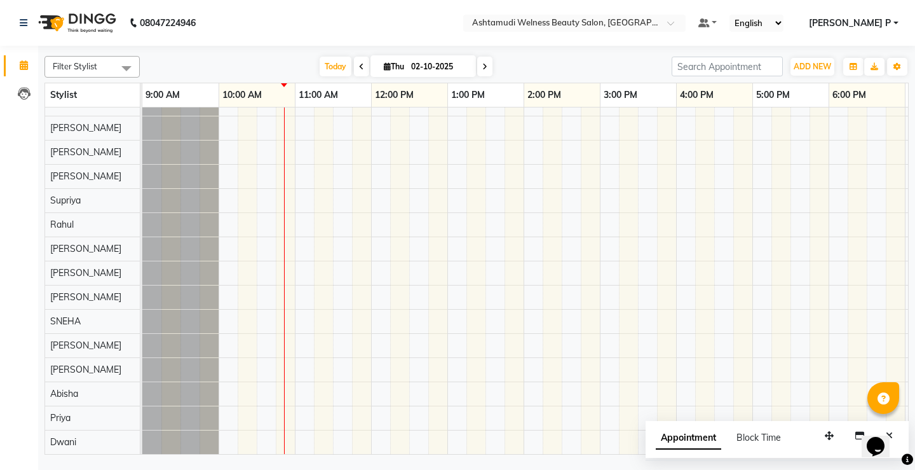
scroll to position [319, 0]
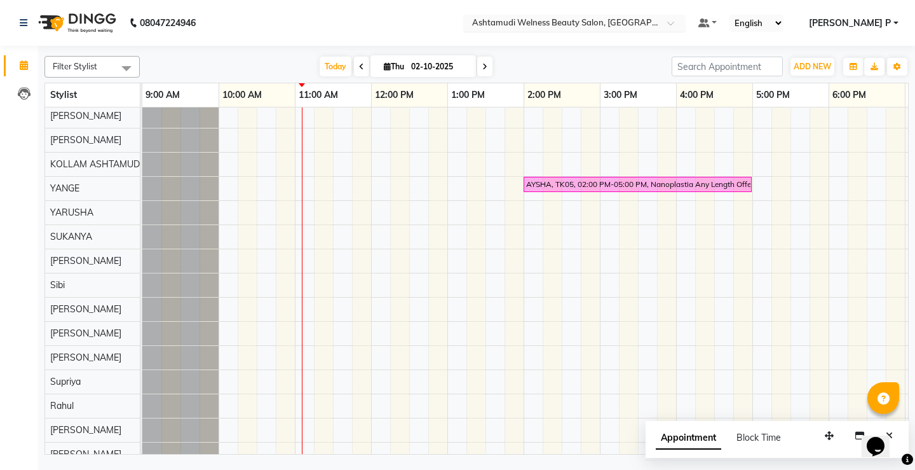
click at [683, 22] on span at bounding box center [675, 26] width 16 height 13
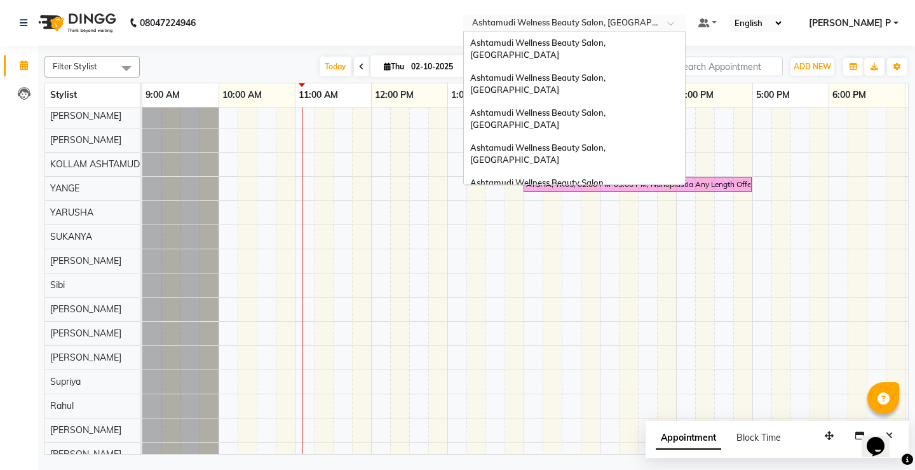
scroll to position [180, 0]
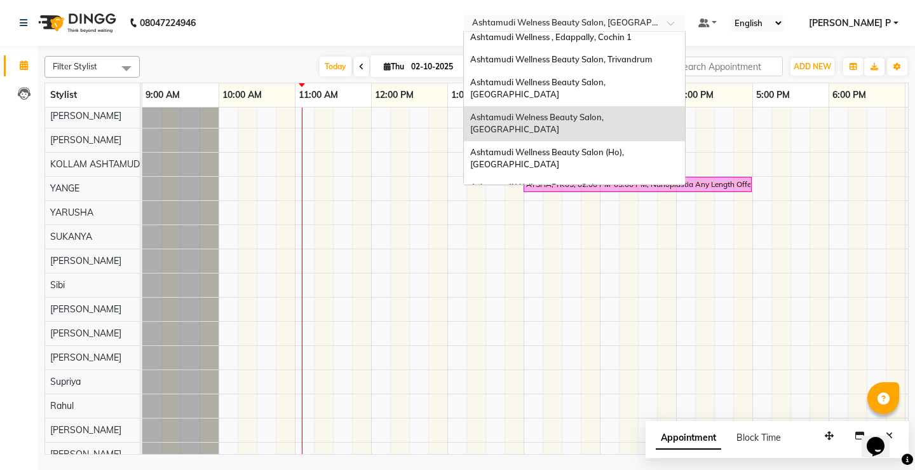
click at [647, 246] on div "Ashtamudi Beauty Lounge, Attingal" at bounding box center [574, 257] width 221 height 23
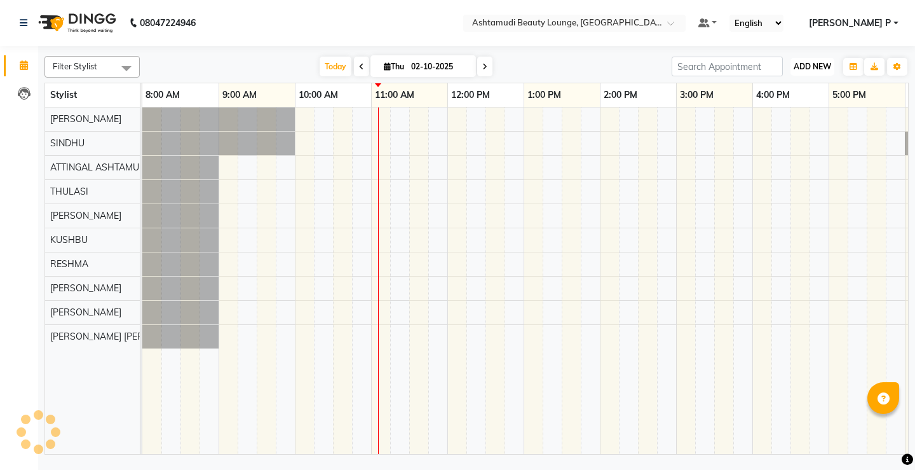
click at [815, 67] on span "ADD NEW" at bounding box center [812, 67] width 37 height 10
click at [802, 92] on button "Add Appointment" at bounding box center [783, 91] width 100 height 17
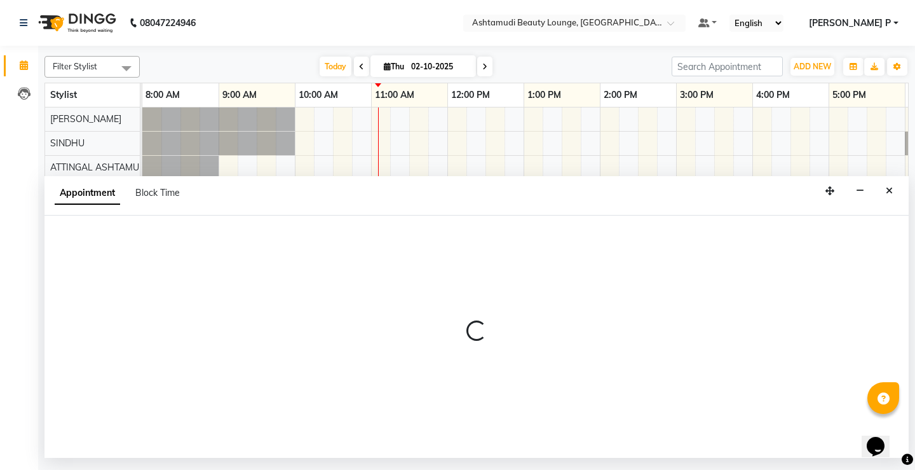
select select "tentative"
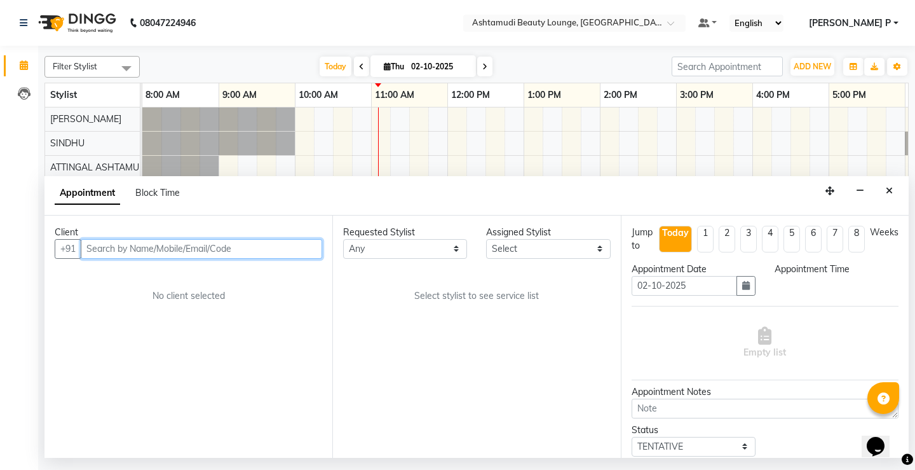
select select "540"
paste input "Noora 7012351314 Att"
click at [113, 246] on input "Noora 7012351314" at bounding box center [175, 249] width 189 height 20
type input "7012351314"
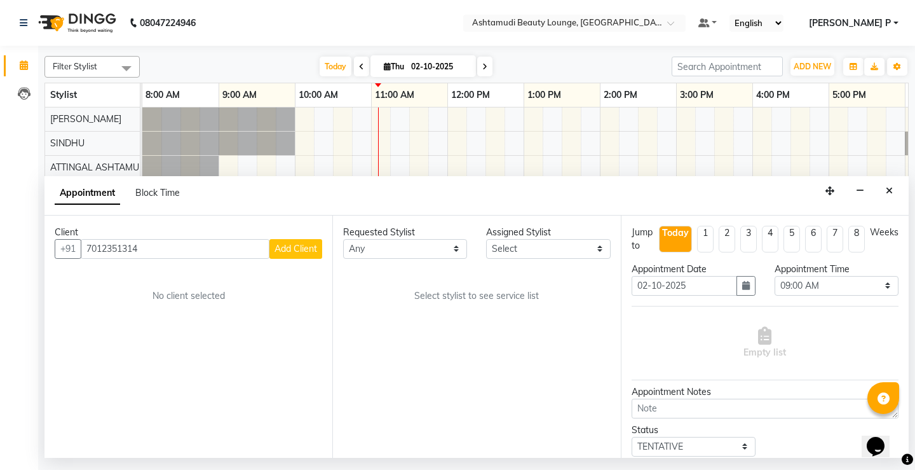
click at [288, 254] on span "Add Client" at bounding box center [296, 248] width 43 height 11
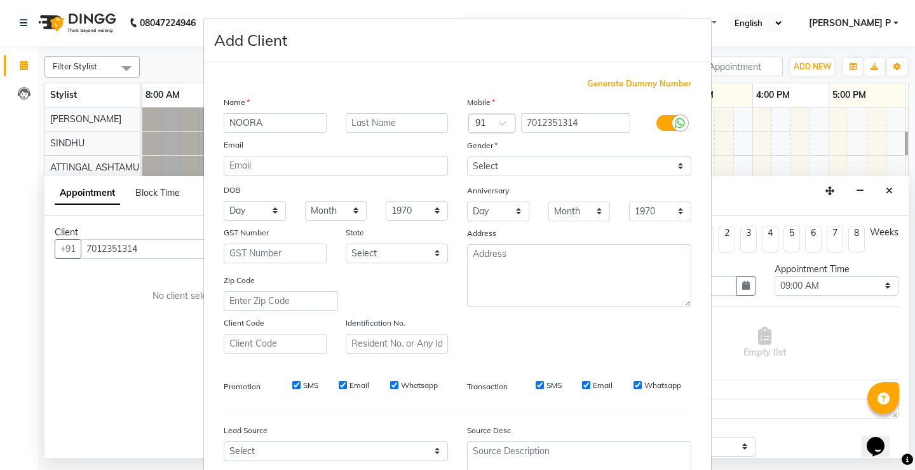
type input "NOORA"
drag, startPoint x: 508, startPoint y: 164, endPoint x: 508, endPoint y: 172, distance: 7.6
click at [508, 164] on select "Select [DEMOGRAPHIC_DATA] [DEMOGRAPHIC_DATA] Other Prefer Not To Say" at bounding box center [579, 166] width 224 height 20
select select "[DEMOGRAPHIC_DATA]"
click at [467, 156] on select "Select [DEMOGRAPHIC_DATA] [DEMOGRAPHIC_DATA] Other Prefer Not To Say" at bounding box center [579, 166] width 224 height 20
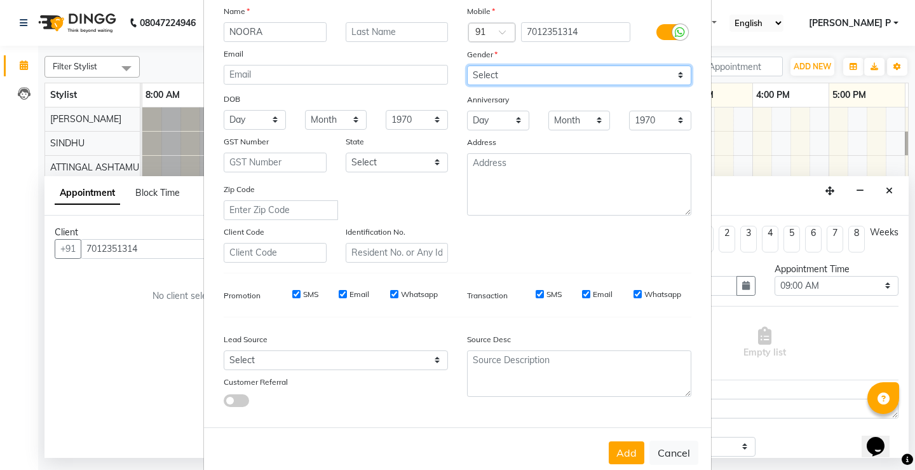
scroll to position [117, 0]
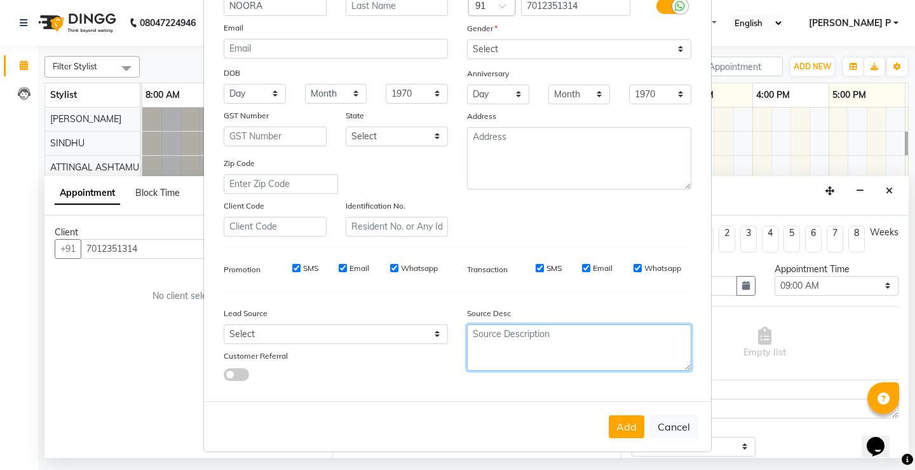
click at [475, 336] on textarea at bounding box center [579, 347] width 224 height 46
type textarea "TELECALLING"
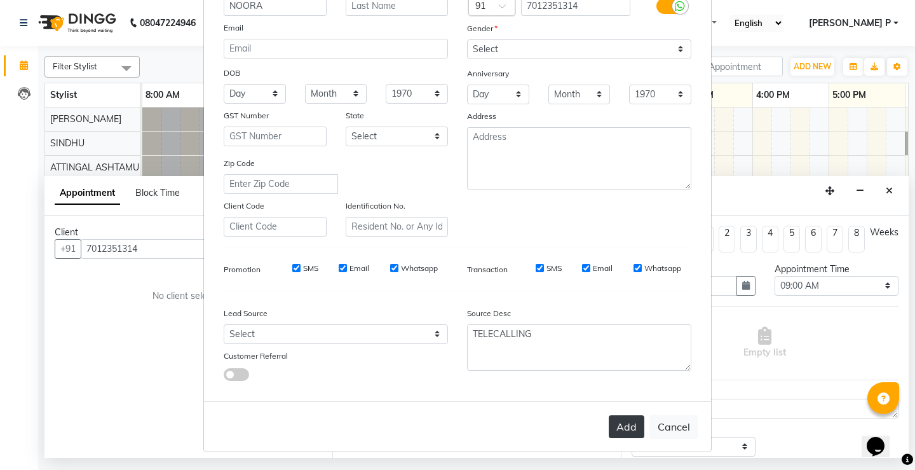
click at [628, 428] on button "Add" at bounding box center [627, 426] width 36 height 23
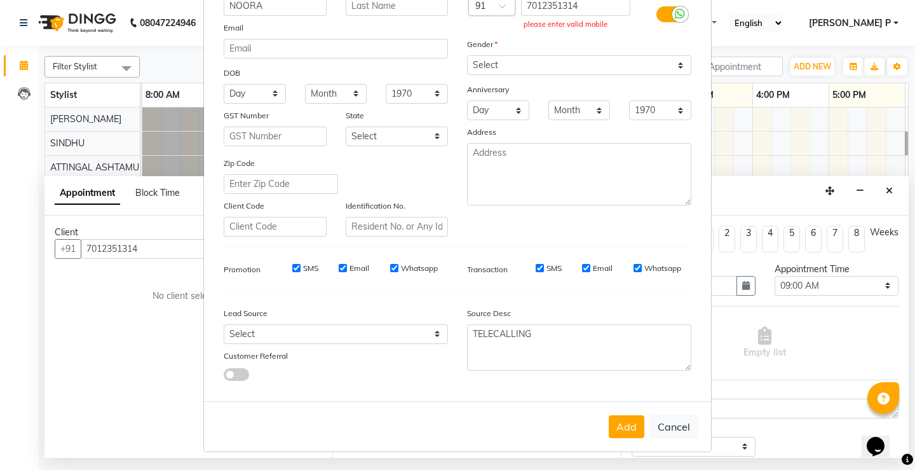
scroll to position [0, 0]
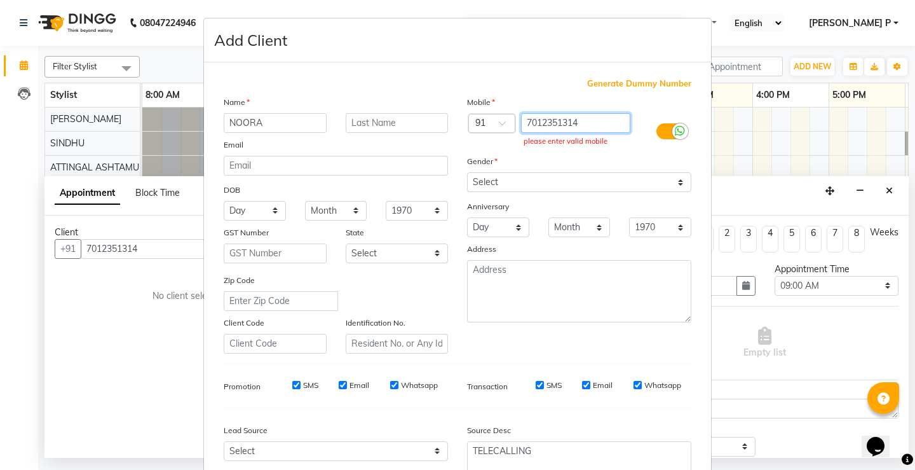
click at [525, 119] on input "7012351314" at bounding box center [576, 123] width 110 height 20
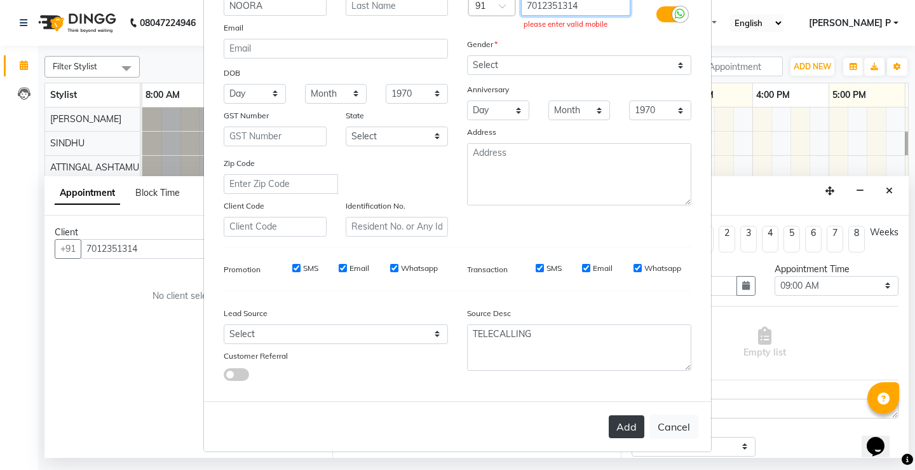
type input "7012351314"
click at [624, 431] on button "Add" at bounding box center [627, 426] width 36 height 23
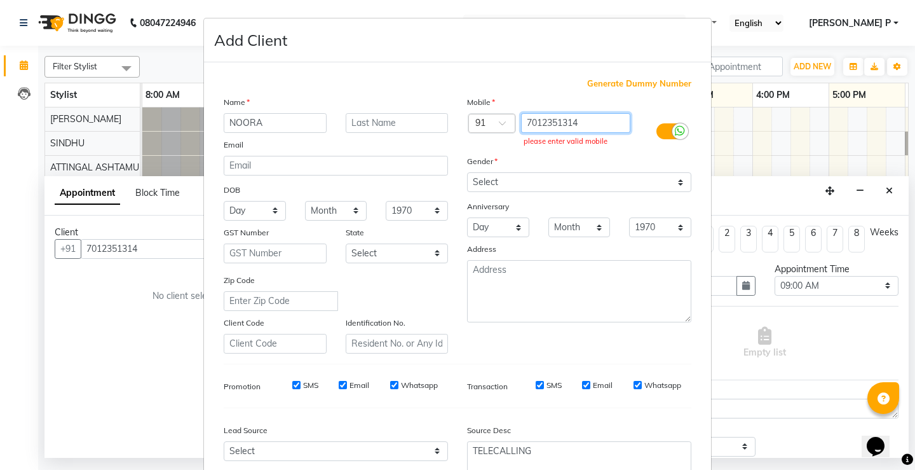
click at [522, 120] on input "7012351314" at bounding box center [576, 123] width 110 height 20
drag, startPoint x: 582, startPoint y: 119, endPoint x: 519, endPoint y: 124, distance: 63.8
click at [521, 124] on input "7012351314" at bounding box center [576, 123] width 110 height 20
click at [90, 244] on ngb-modal-window "Add Client Generate Dummy Number Name NOORA Email DOB Day 01 02 03 04 05 06 07 …" at bounding box center [457, 235] width 915 height 470
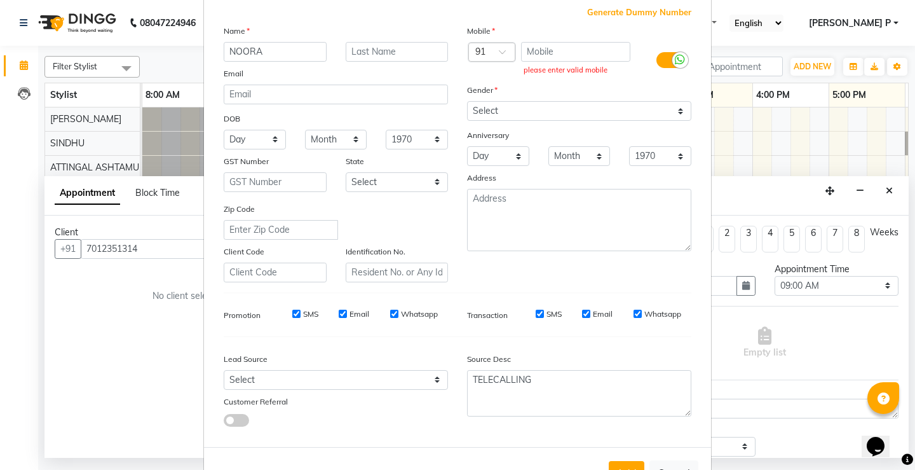
scroll to position [117, 0]
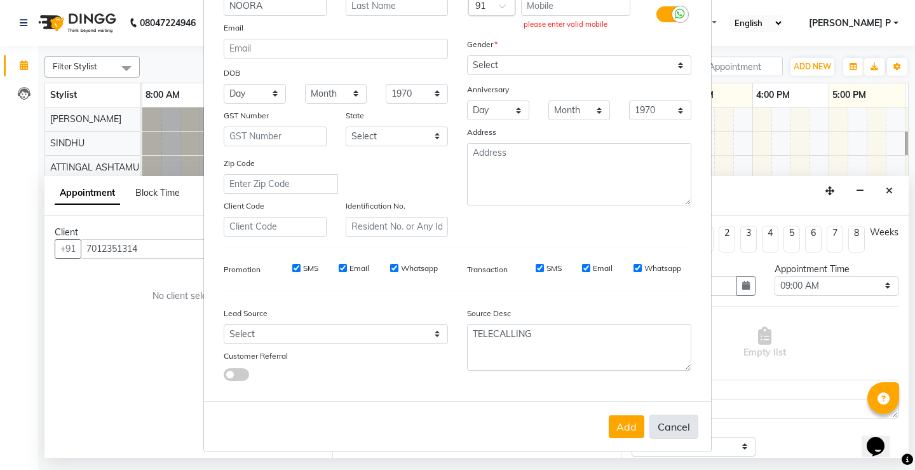
click at [657, 429] on button "Cancel" at bounding box center [673, 426] width 49 height 24
select select
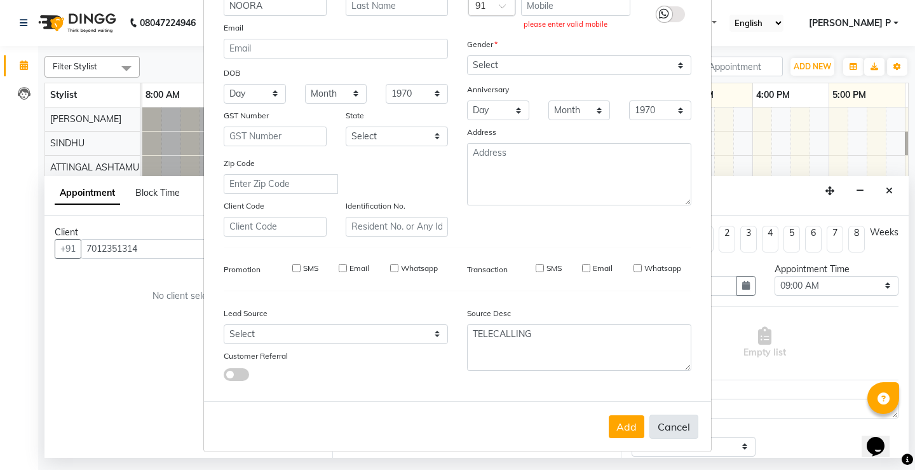
select select
checkbox input "false"
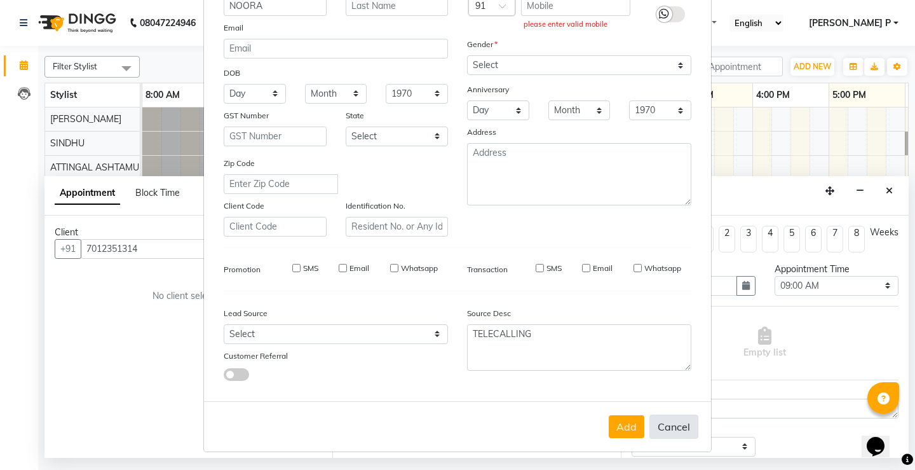
checkbox input "false"
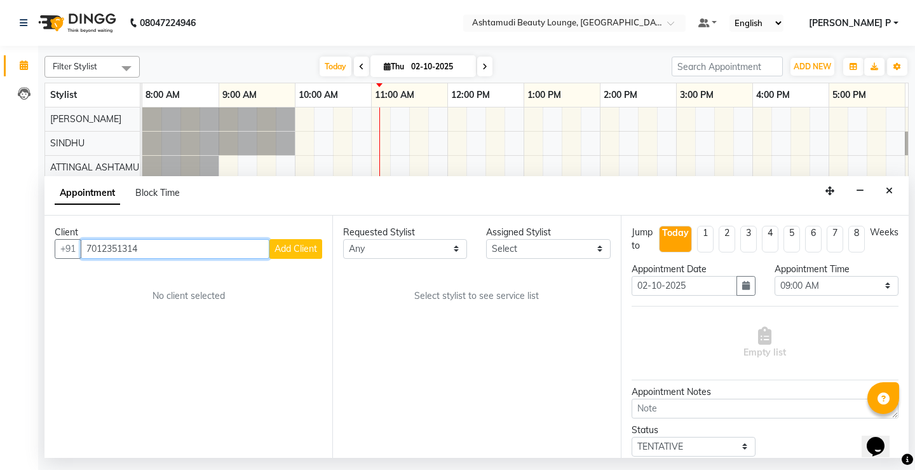
click at [88, 247] on input "7012351314" at bounding box center [175, 249] width 189 height 20
click at [89, 247] on input "7012351314" at bounding box center [175, 249] width 189 height 20
type input "7012351314"
click at [296, 253] on span "Add Client" at bounding box center [296, 248] width 43 height 11
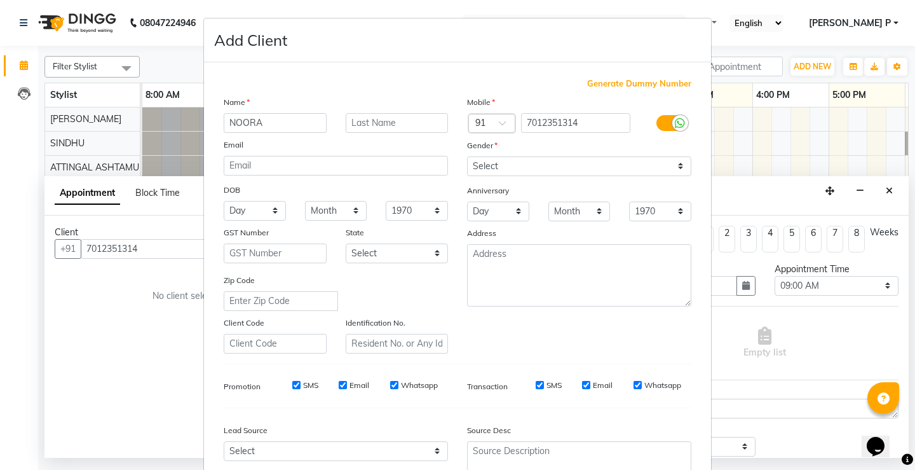
type input "NOORA"
click at [545, 168] on select "Select [DEMOGRAPHIC_DATA] [DEMOGRAPHIC_DATA] Other Prefer Not To Say" at bounding box center [579, 166] width 224 height 20
select select "[DEMOGRAPHIC_DATA]"
click at [467, 156] on select "Select [DEMOGRAPHIC_DATA] [DEMOGRAPHIC_DATA] Other Prefer Not To Say" at bounding box center [579, 166] width 224 height 20
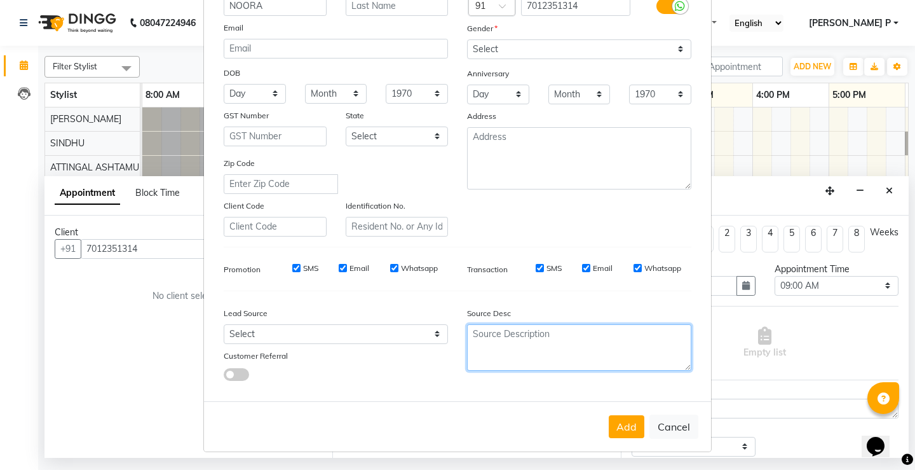
click at [510, 344] on textarea at bounding box center [579, 347] width 224 height 46
type textarea "TELECALLING"
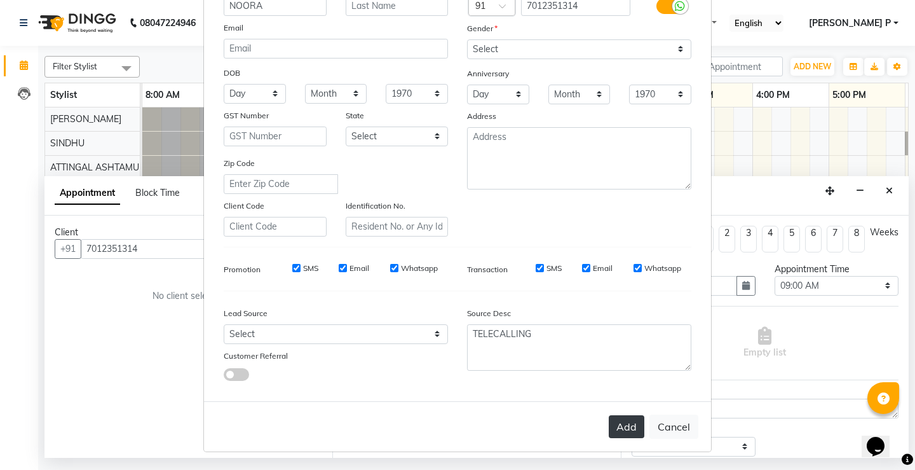
click at [632, 429] on button "Add" at bounding box center [627, 426] width 36 height 23
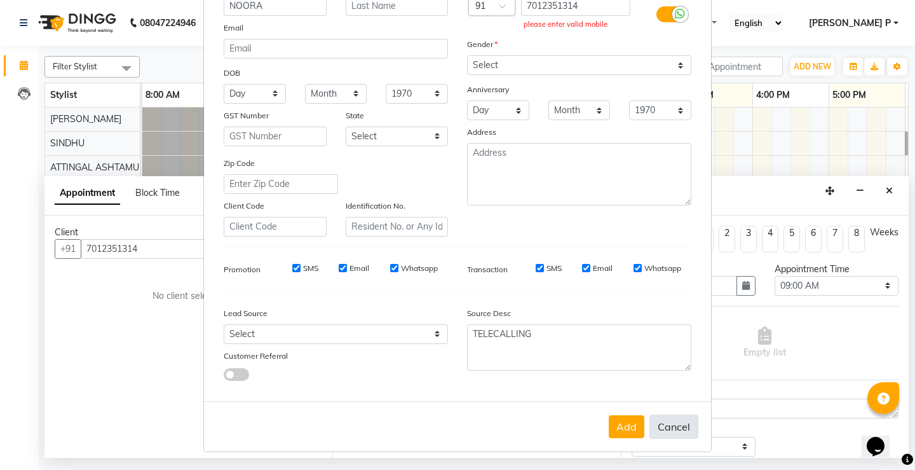
click at [665, 425] on button "Cancel" at bounding box center [673, 426] width 49 height 24
select select
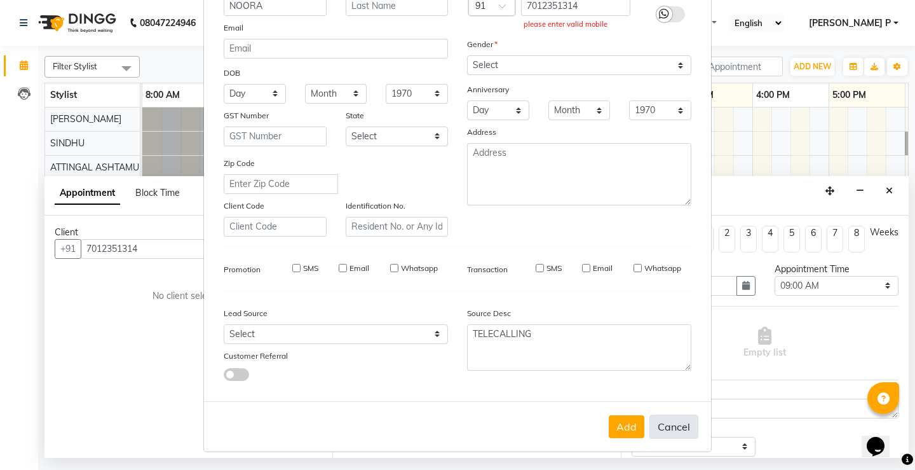
select select
checkbox input "false"
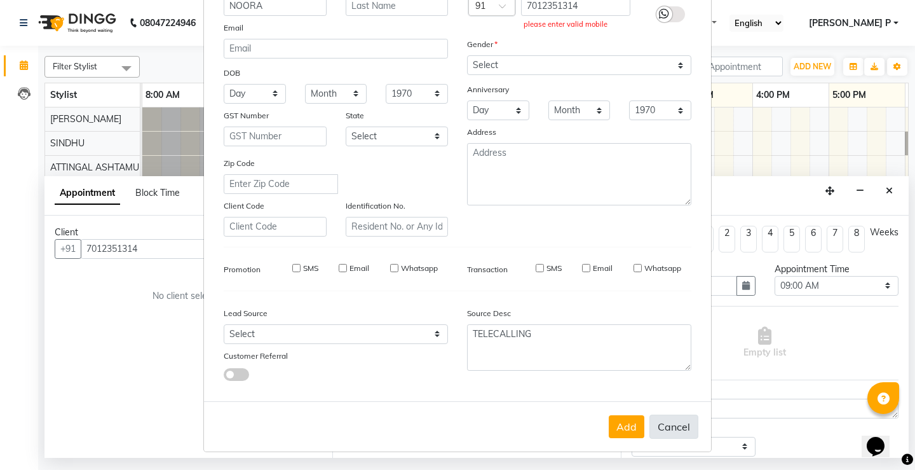
checkbox input "false"
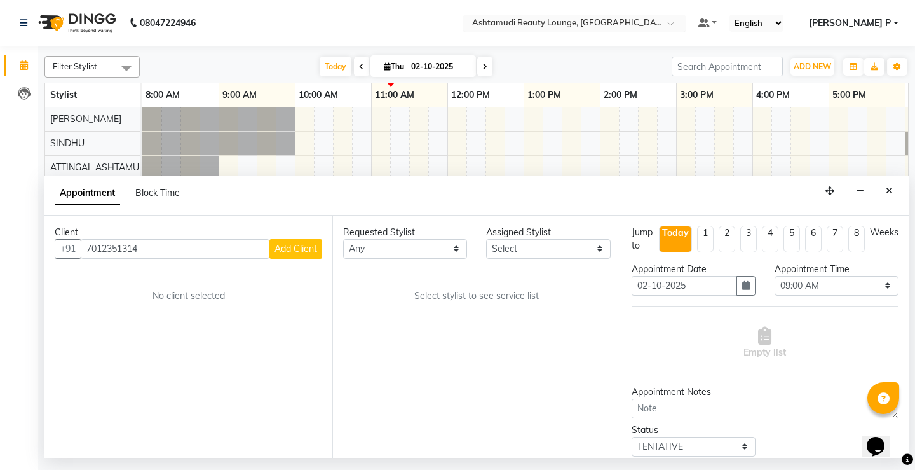
click at [683, 25] on span at bounding box center [675, 26] width 16 height 13
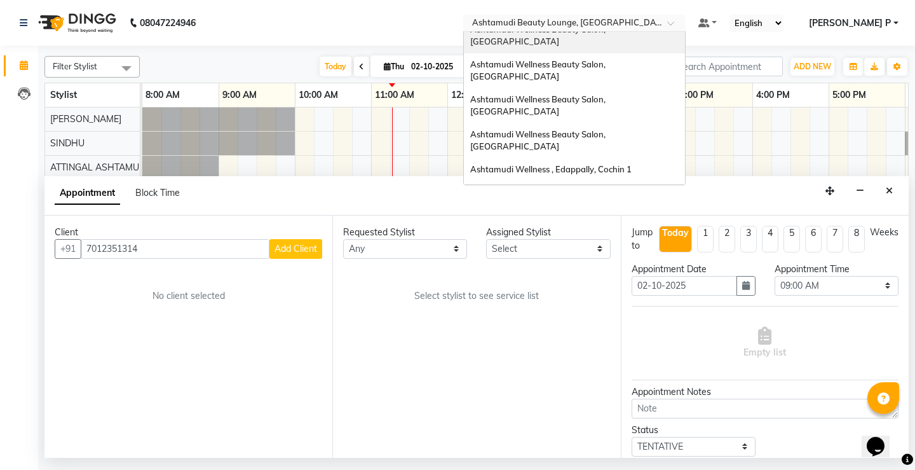
scroll to position [50, 0]
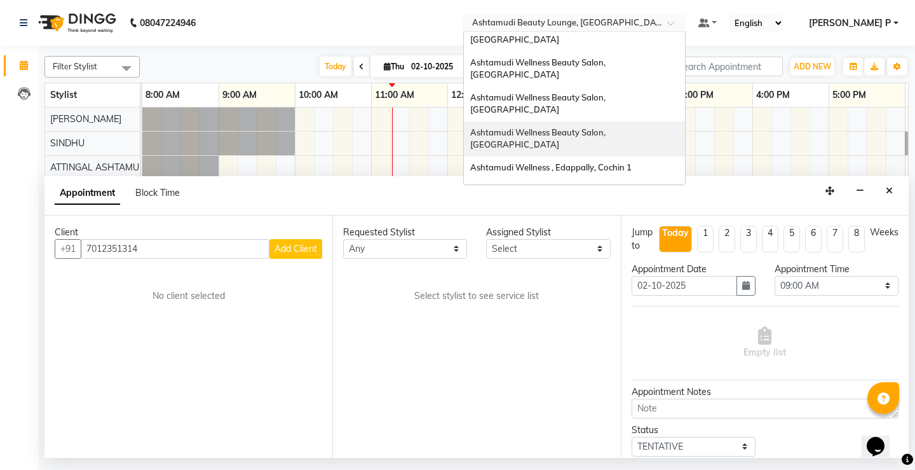
click at [608, 127] on span "Ashtamudi Wellness Beauty Salon, [GEOGRAPHIC_DATA]" at bounding box center [538, 138] width 137 height 23
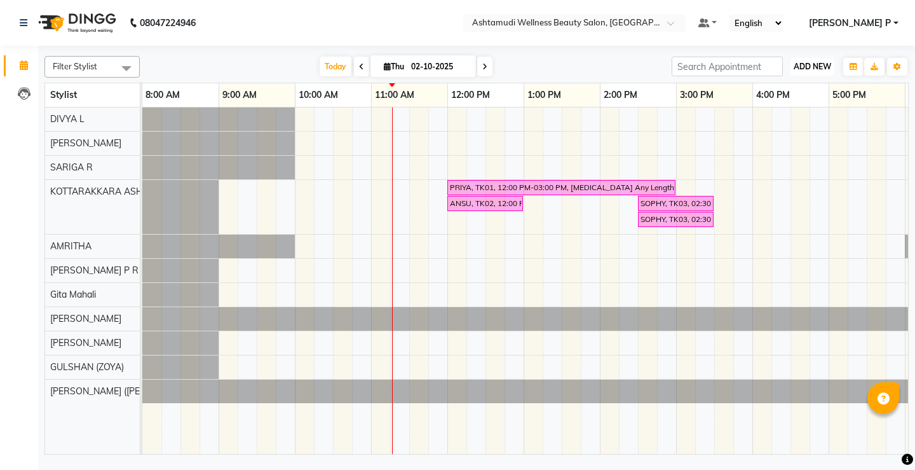
click at [821, 63] on span "ADD NEW" at bounding box center [812, 67] width 37 height 10
click at [798, 91] on button "Add Appointment" at bounding box center [783, 91] width 100 height 17
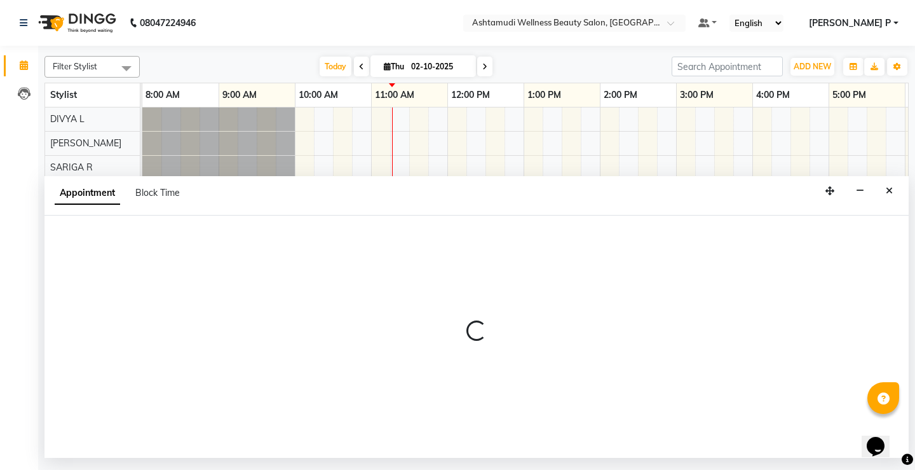
select select "tentative"
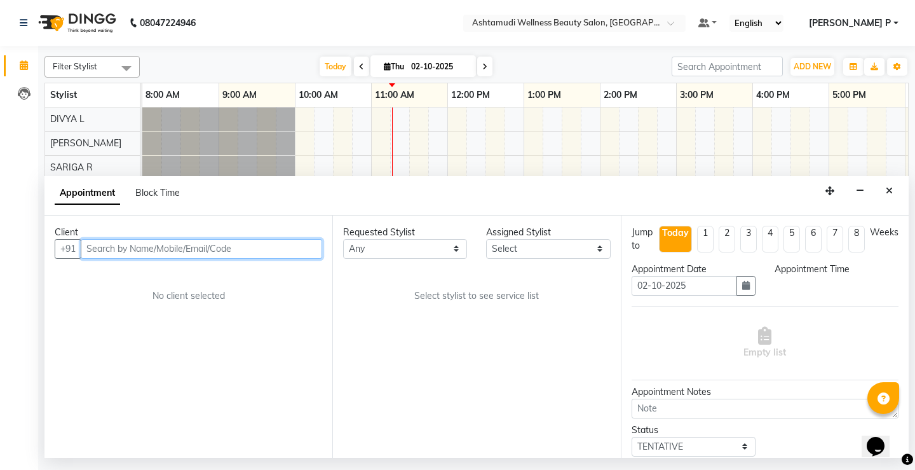
select select "540"
paste input "9037059746"
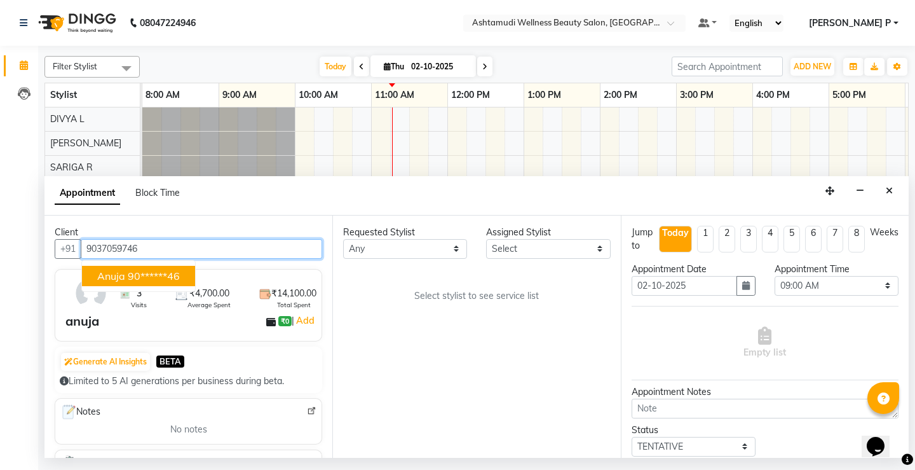
type input "9037059746"
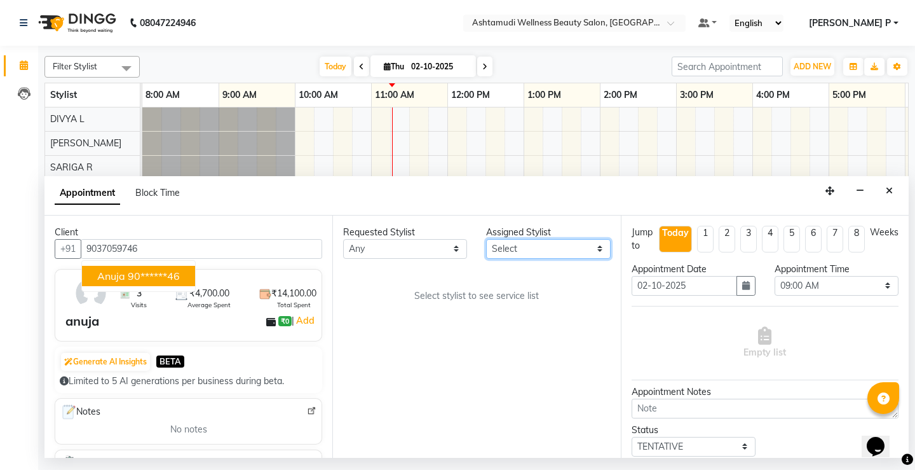
click at [598, 249] on select "Select AMRITHA DIVYA L [PERSON_NAME] ([PERSON_NAME]) [PERSON_NAME] ASHTAMUDI [P…" at bounding box center [548, 249] width 124 height 20
select select "27462"
click at [486, 239] on select "Select AMRITHA DIVYA L [PERSON_NAME] ([PERSON_NAME]) [PERSON_NAME] ASHTAMUDI [P…" at bounding box center [548, 249] width 124 height 20
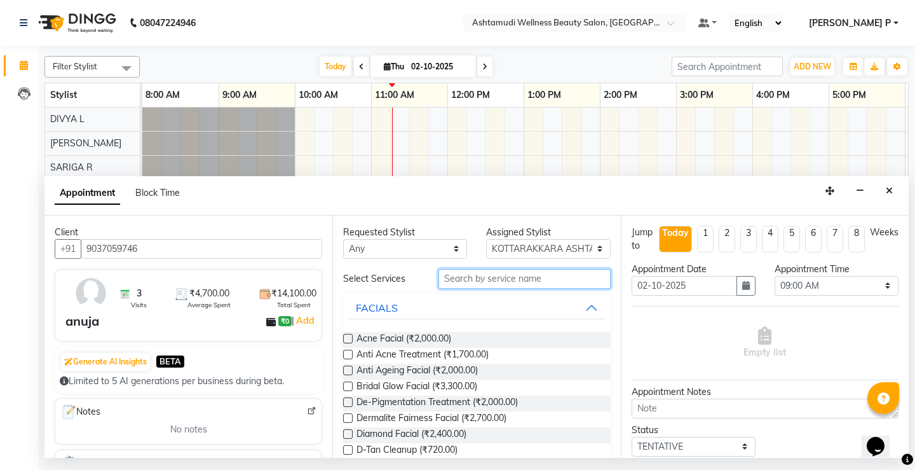
click at [444, 277] on input "text" at bounding box center [524, 279] width 172 height 20
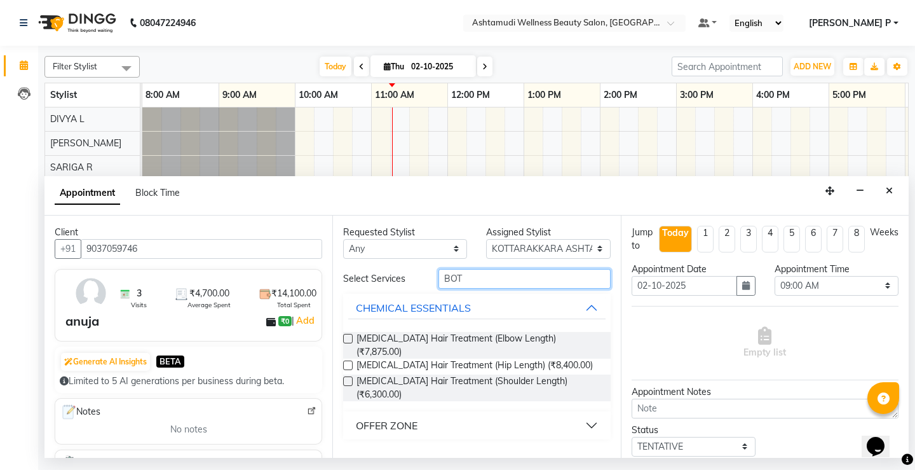
type input "BOT"
click at [410, 418] on div "OFFER ZONE" at bounding box center [387, 425] width 62 height 15
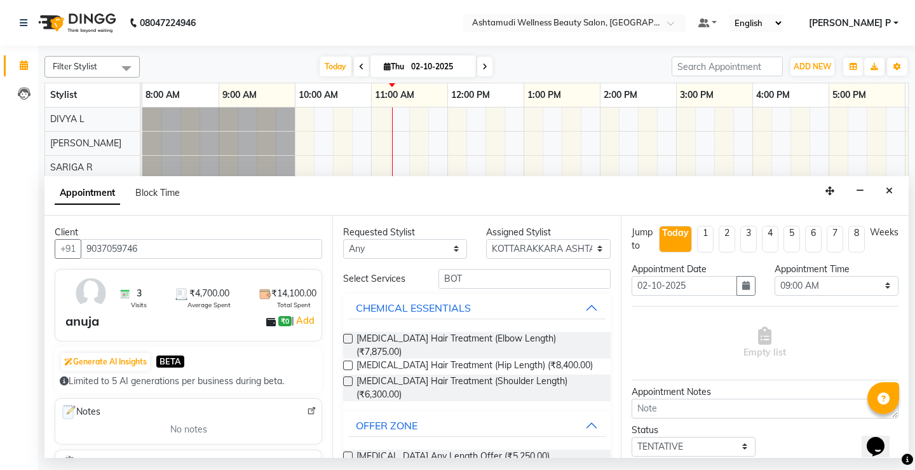
click at [346, 451] on label at bounding box center [348, 456] width 10 height 10
click at [346, 453] on input "checkbox" at bounding box center [347, 457] width 8 height 8
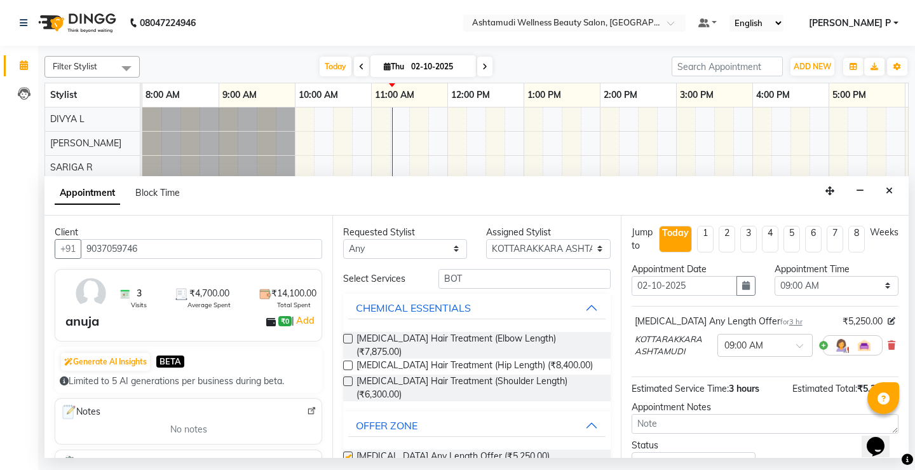
checkbox input "false"
click at [880, 285] on select "Select 09:00 AM 09:15 AM 09:30 AM 09:45 AM 10:00 AM 10:15 AM 10:30 AM 10:45 AM …" at bounding box center [837, 286] width 124 height 20
select select "900"
click at [775, 276] on select "Select 09:00 AM 09:15 AM 09:30 AM 09:45 AM 10:00 AM 10:15 AM 10:30 AM 10:45 AM …" at bounding box center [837, 286] width 124 height 20
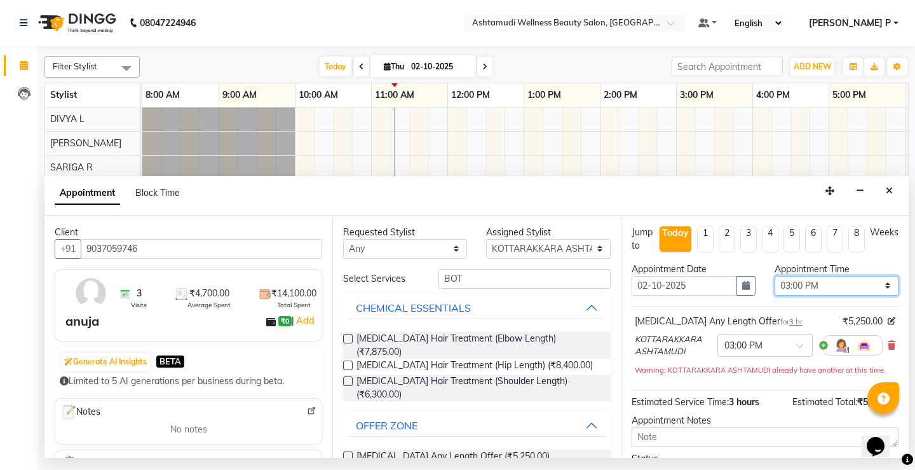
scroll to position [107, 0]
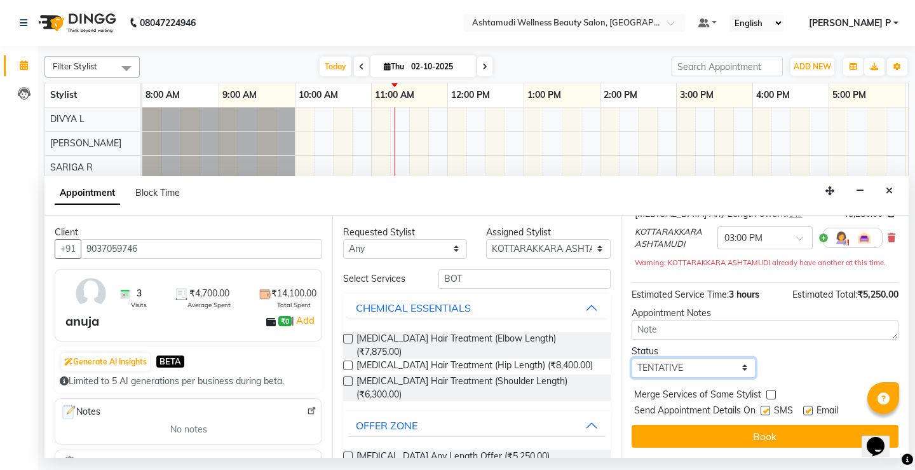
click at [714, 363] on select "Select TENTATIVE CONFIRM CHECK-IN UPCOMING" at bounding box center [694, 368] width 124 height 20
select select "confirm booking"
click at [632, 358] on select "Select TENTATIVE CONFIRM CHECK-IN UPCOMING" at bounding box center [694, 368] width 124 height 20
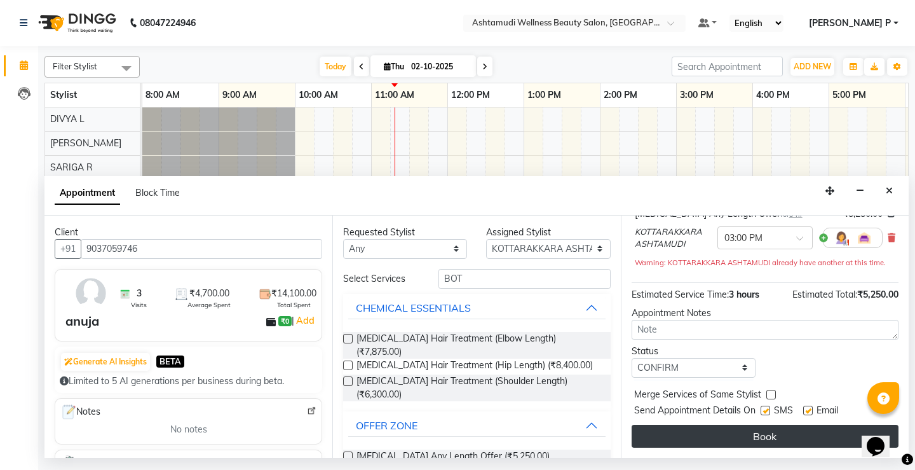
click at [709, 427] on button "Book" at bounding box center [765, 435] width 267 height 23
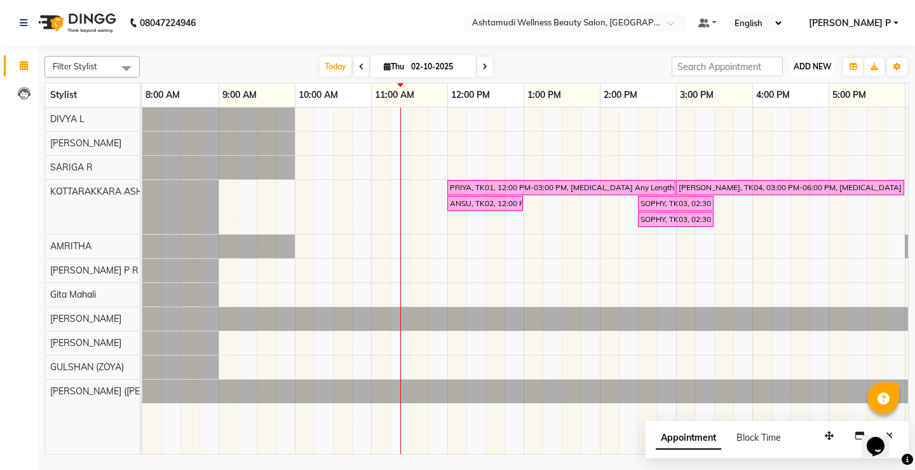
click at [808, 67] on span "ADD NEW" at bounding box center [812, 67] width 37 height 10
click at [801, 89] on button "Add Appointment" at bounding box center [783, 91] width 100 height 17
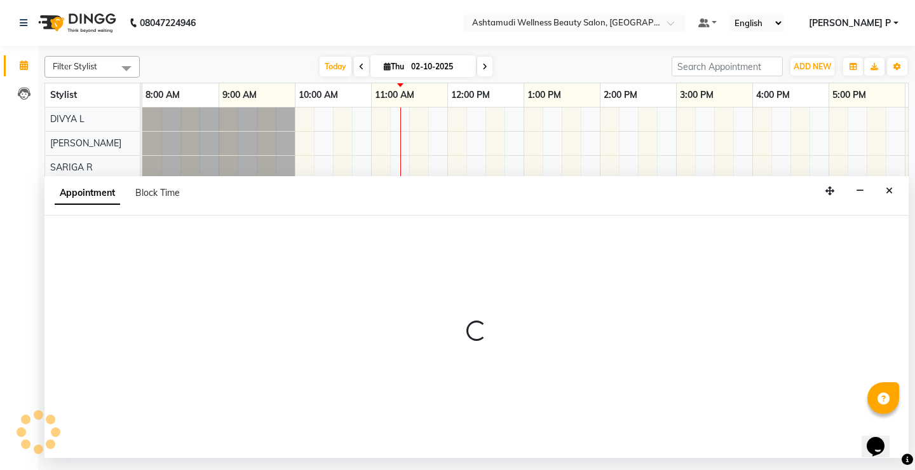
select select "540"
select select "tentative"
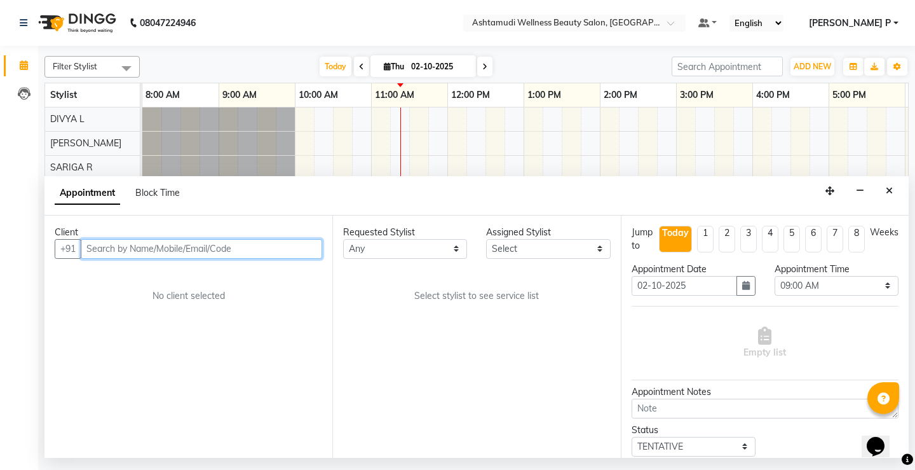
paste input "7994794439"
type input "7994794439"
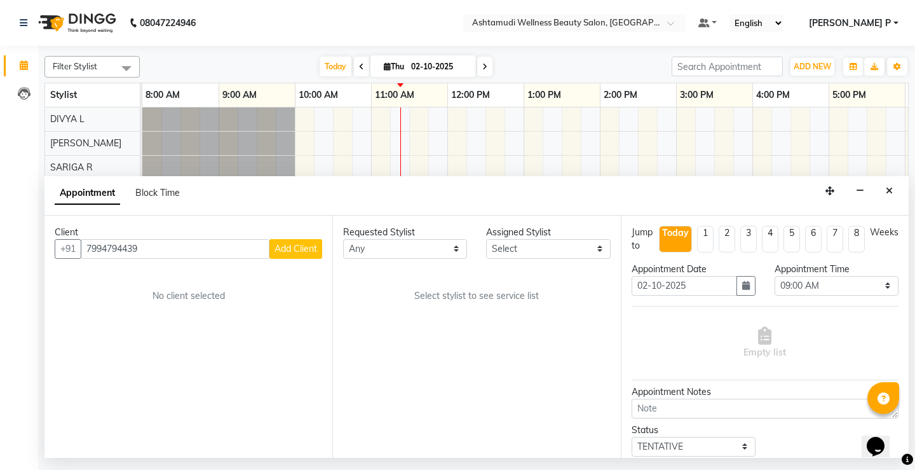
click at [297, 245] on span "Add Client" at bounding box center [296, 248] width 43 height 11
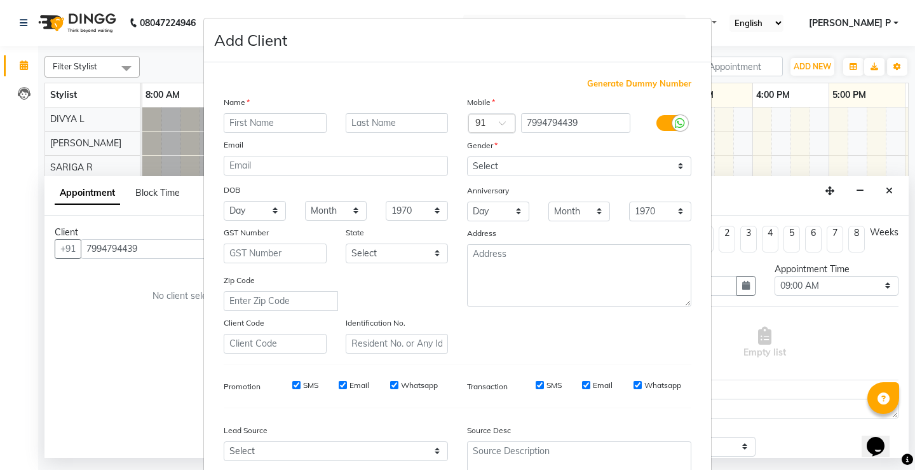
click at [233, 122] on input "text" at bounding box center [275, 123] width 103 height 20
type input "ATHULYA"
click at [519, 161] on select "Select [DEMOGRAPHIC_DATA] [DEMOGRAPHIC_DATA] Other Prefer Not To Say" at bounding box center [579, 166] width 224 height 20
select select "[DEMOGRAPHIC_DATA]"
click at [467, 156] on select "Select [DEMOGRAPHIC_DATA] [DEMOGRAPHIC_DATA] Other Prefer Not To Say" at bounding box center [579, 166] width 224 height 20
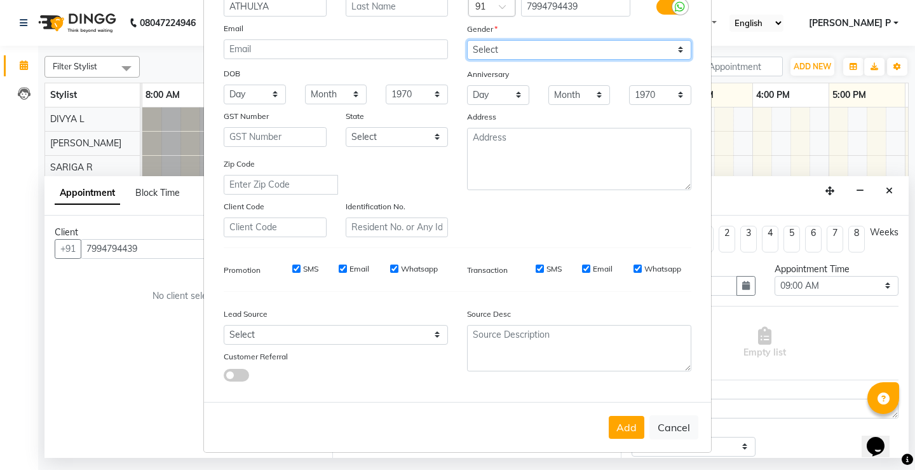
scroll to position [117, 0]
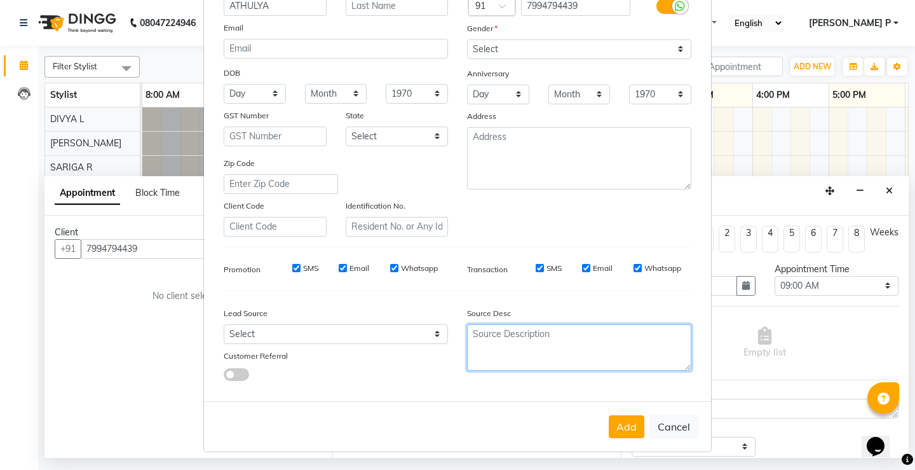
click at [520, 350] on textarea at bounding box center [579, 347] width 224 height 46
type textarea "TELECALLING"
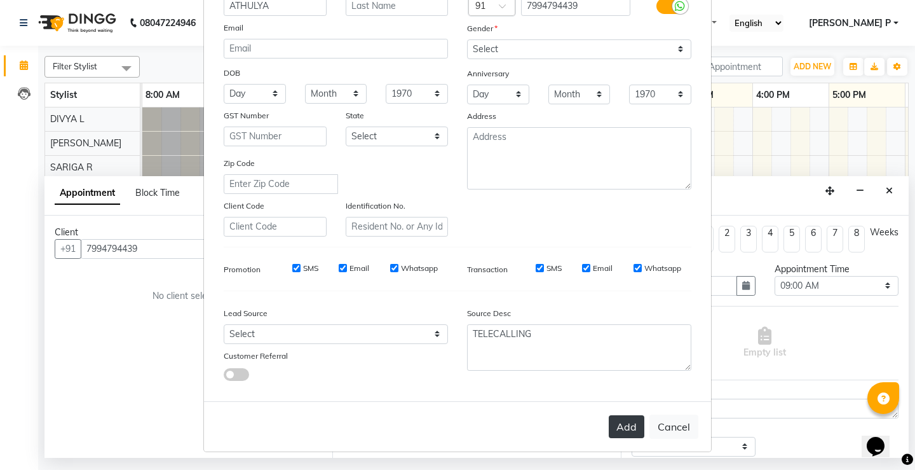
click at [625, 423] on button "Add" at bounding box center [627, 426] width 36 height 23
type input "79******39"
select select
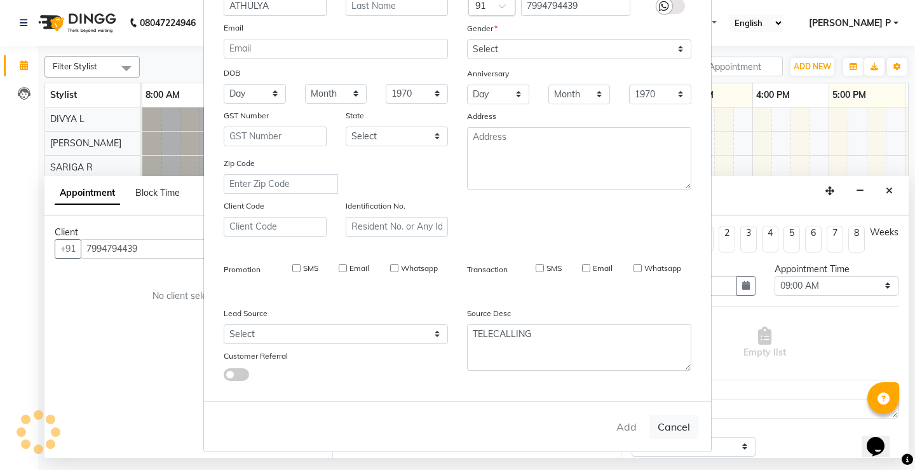
select select
checkbox input "false"
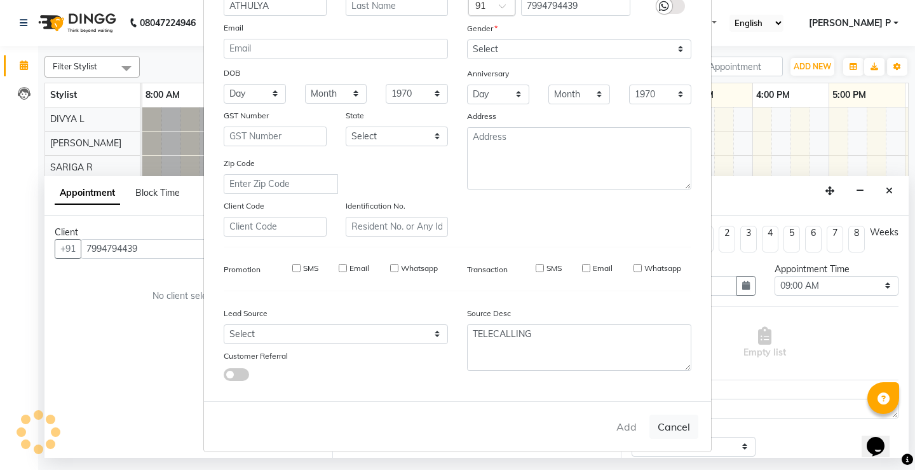
checkbox input "false"
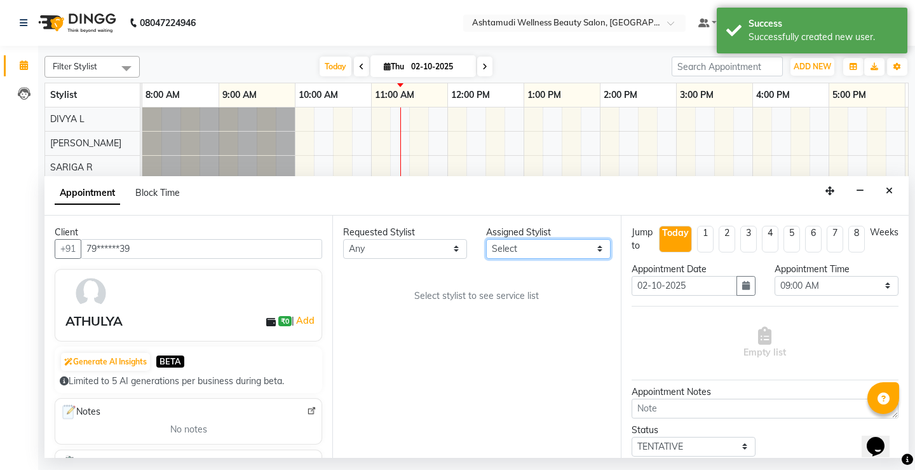
click at [602, 252] on select "Select AMRITHA DIVYA L [PERSON_NAME] ([PERSON_NAME]) [PERSON_NAME] ASHTAMUDI [P…" at bounding box center [548, 249] width 124 height 20
select select "27462"
click at [486, 239] on select "Select AMRITHA DIVYA L [PERSON_NAME] ([PERSON_NAME]) [PERSON_NAME] ASHTAMUDI [P…" at bounding box center [548, 249] width 124 height 20
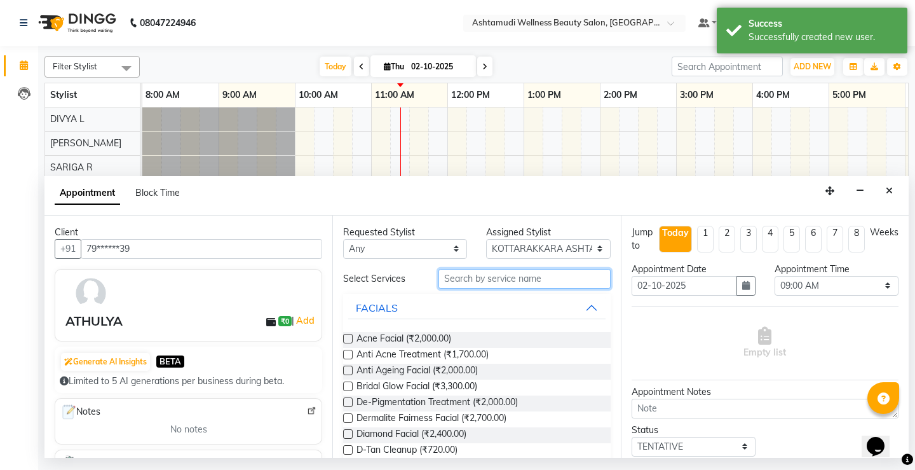
click at [460, 279] on input "text" at bounding box center [524, 279] width 172 height 20
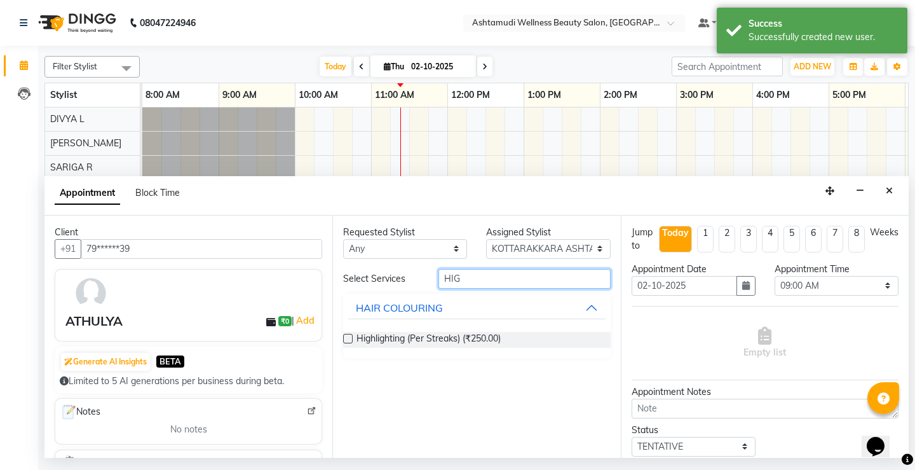
type input "HIG"
click at [346, 337] on label at bounding box center [348, 339] width 10 height 10
click at [346, 337] on input "checkbox" at bounding box center [347, 340] width 8 height 8
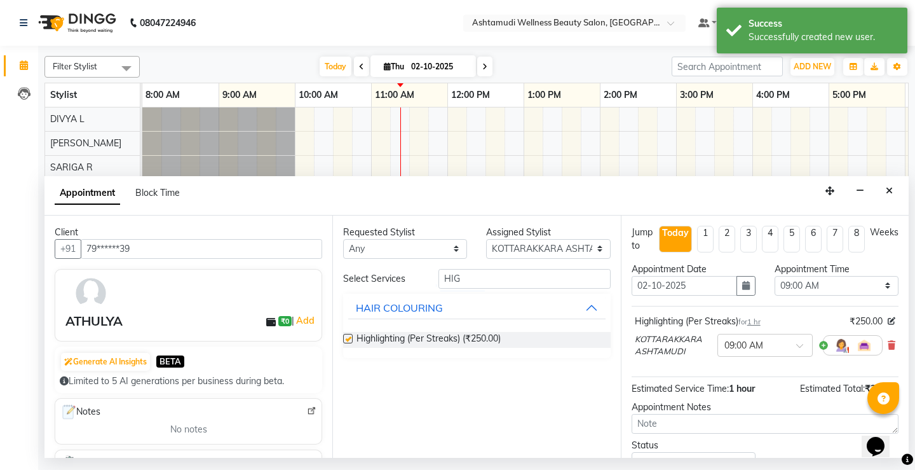
checkbox input "false"
click at [867, 285] on select "Select 09:00 AM 09:15 AM 09:30 AM 09:45 AM 10:00 AM 10:15 AM 10:30 AM 10:45 AM …" at bounding box center [837, 286] width 124 height 20
select select "780"
click at [775, 276] on select "Select 09:00 AM 09:15 AM 09:30 AM 09:45 AM 10:00 AM 10:15 AM 10:30 AM 10:45 AM …" at bounding box center [837, 286] width 124 height 20
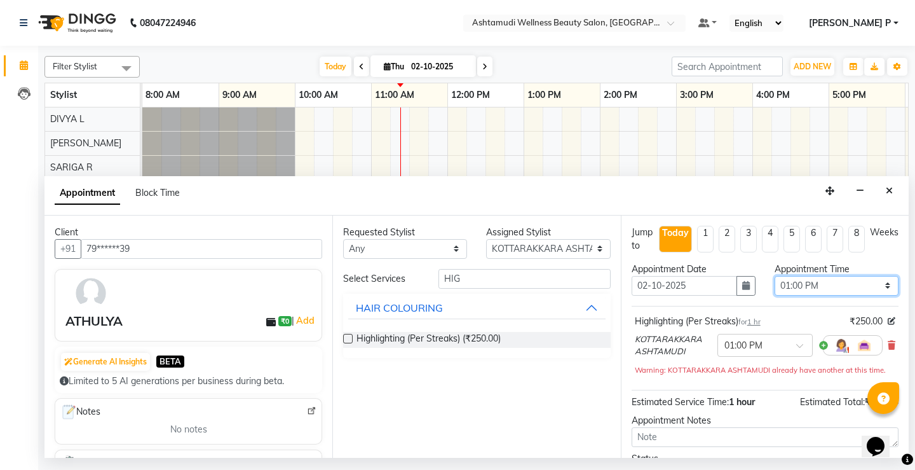
scroll to position [107, 0]
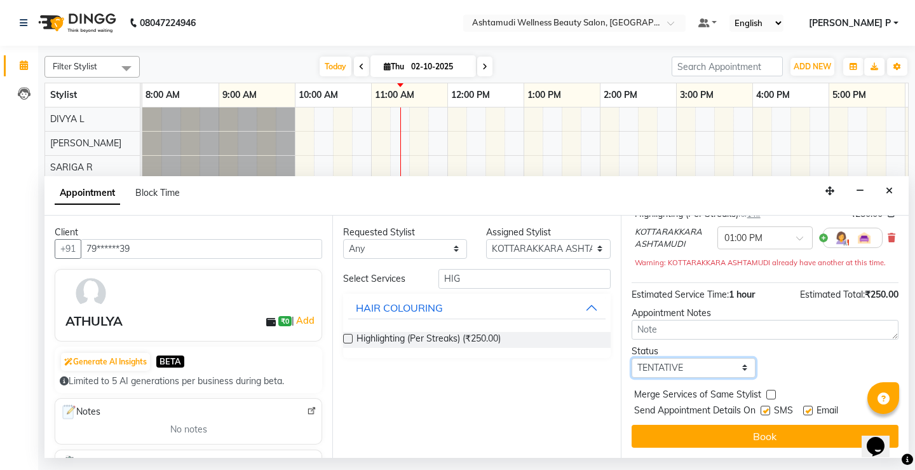
click at [680, 370] on select "Select TENTATIVE CONFIRM CHECK-IN UPCOMING" at bounding box center [694, 368] width 124 height 20
select select "confirm booking"
click at [632, 358] on select "Select TENTATIVE CONFIRM CHECK-IN UPCOMING" at bounding box center [694, 368] width 124 height 20
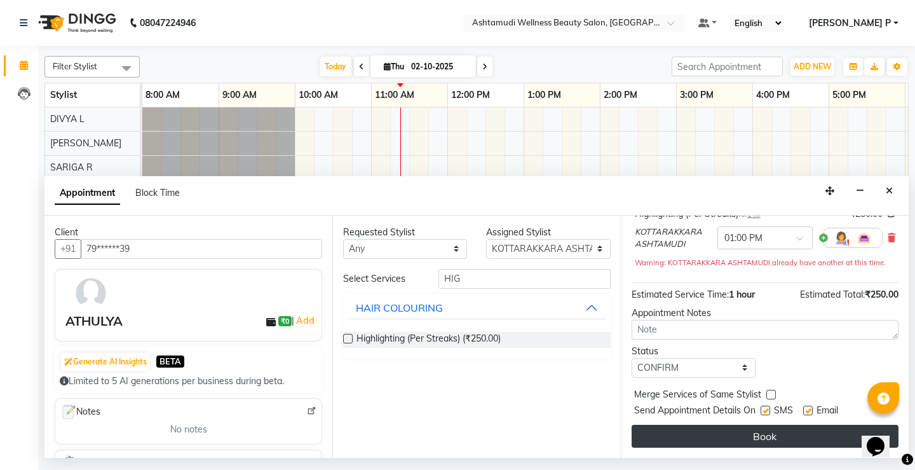
click at [757, 438] on button "Book" at bounding box center [765, 435] width 267 height 23
